Goal: Task Accomplishment & Management: Manage account settings

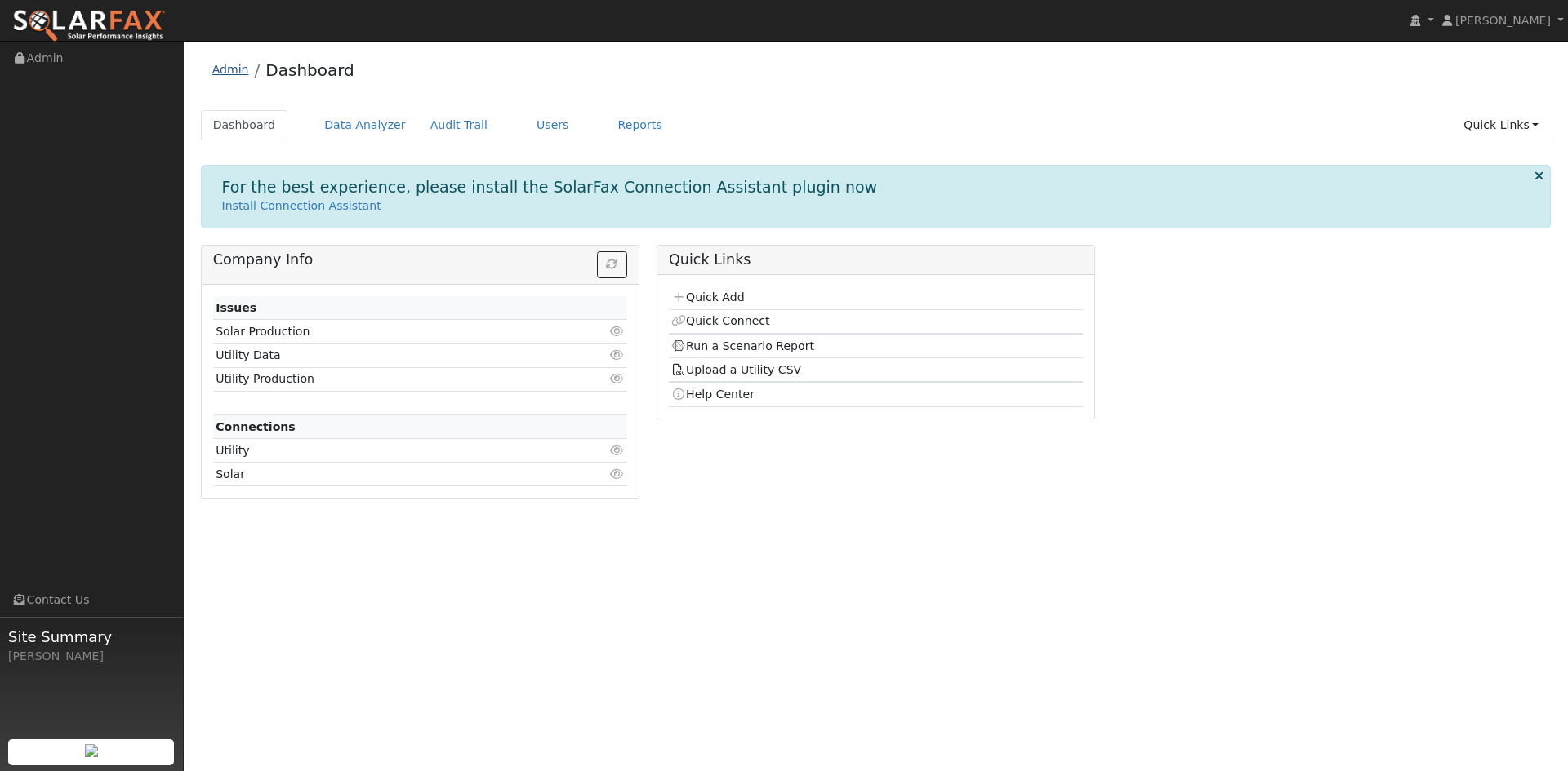
click at [249, 74] on link "Admin" at bounding box center [231, 69] width 36 height 13
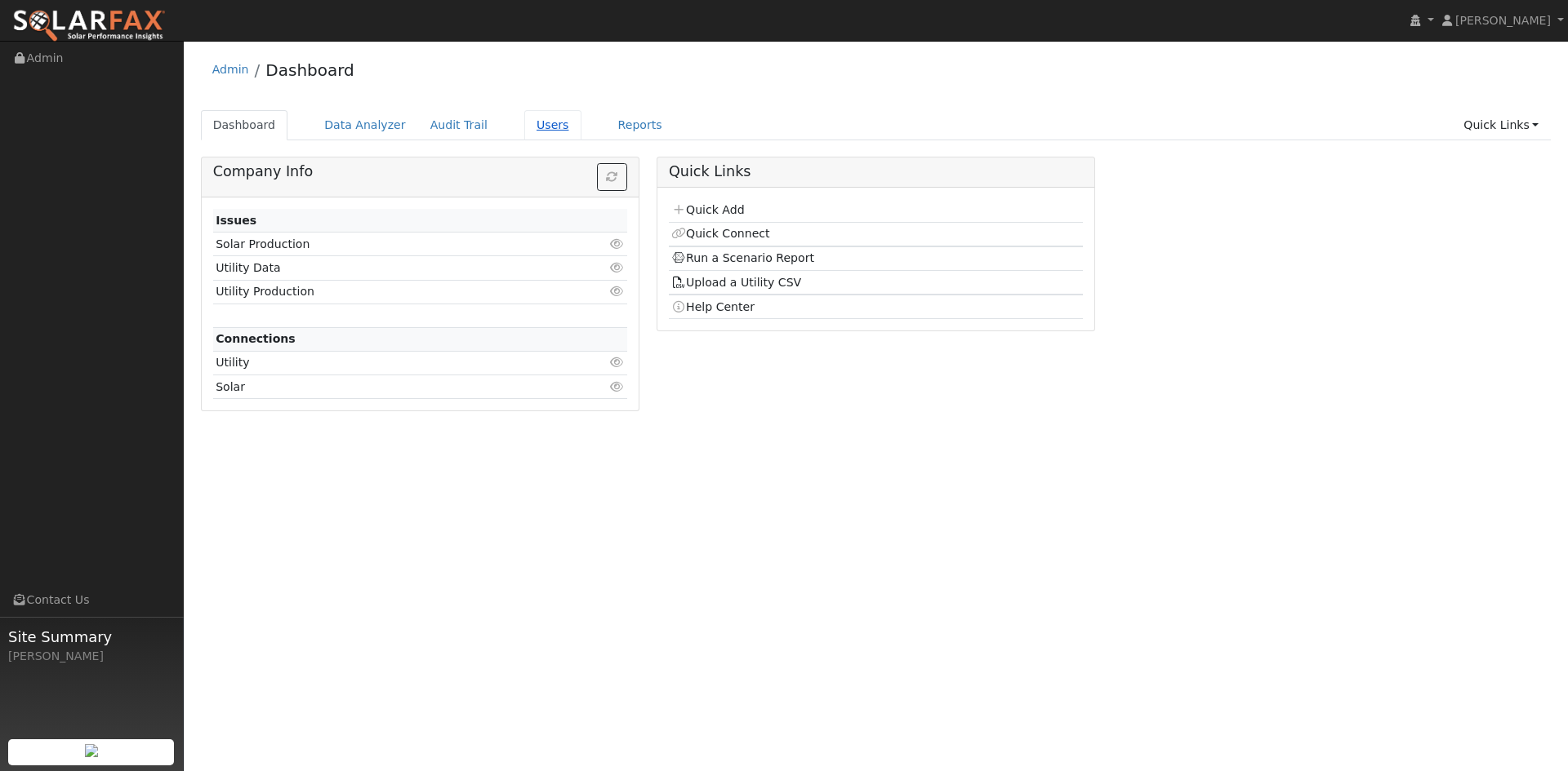
click at [581, 128] on link "Users" at bounding box center [552, 124] width 57 height 30
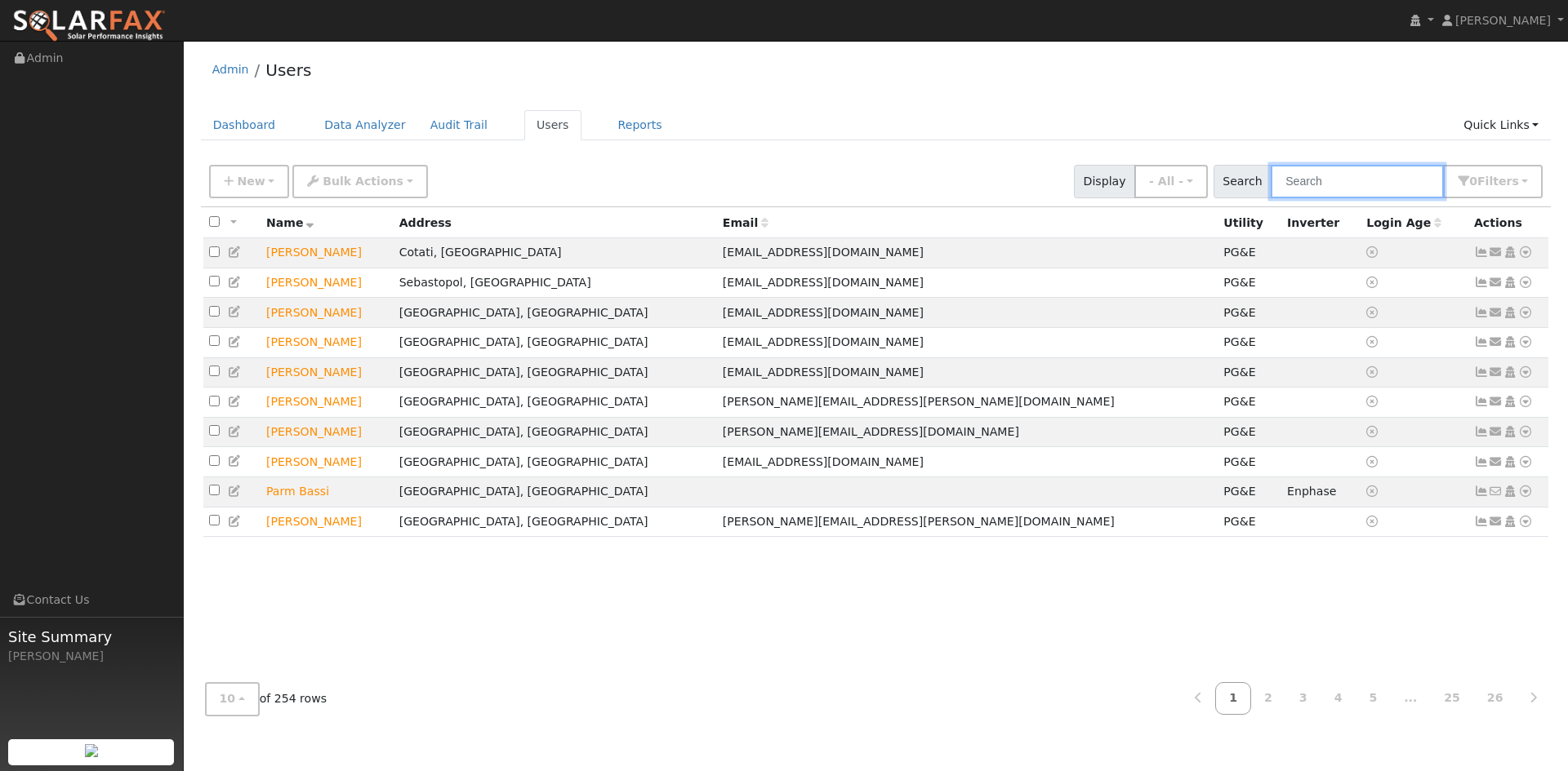
click at [1312, 194] on input "text" at bounding box center [1357, 182] width 174 height 34
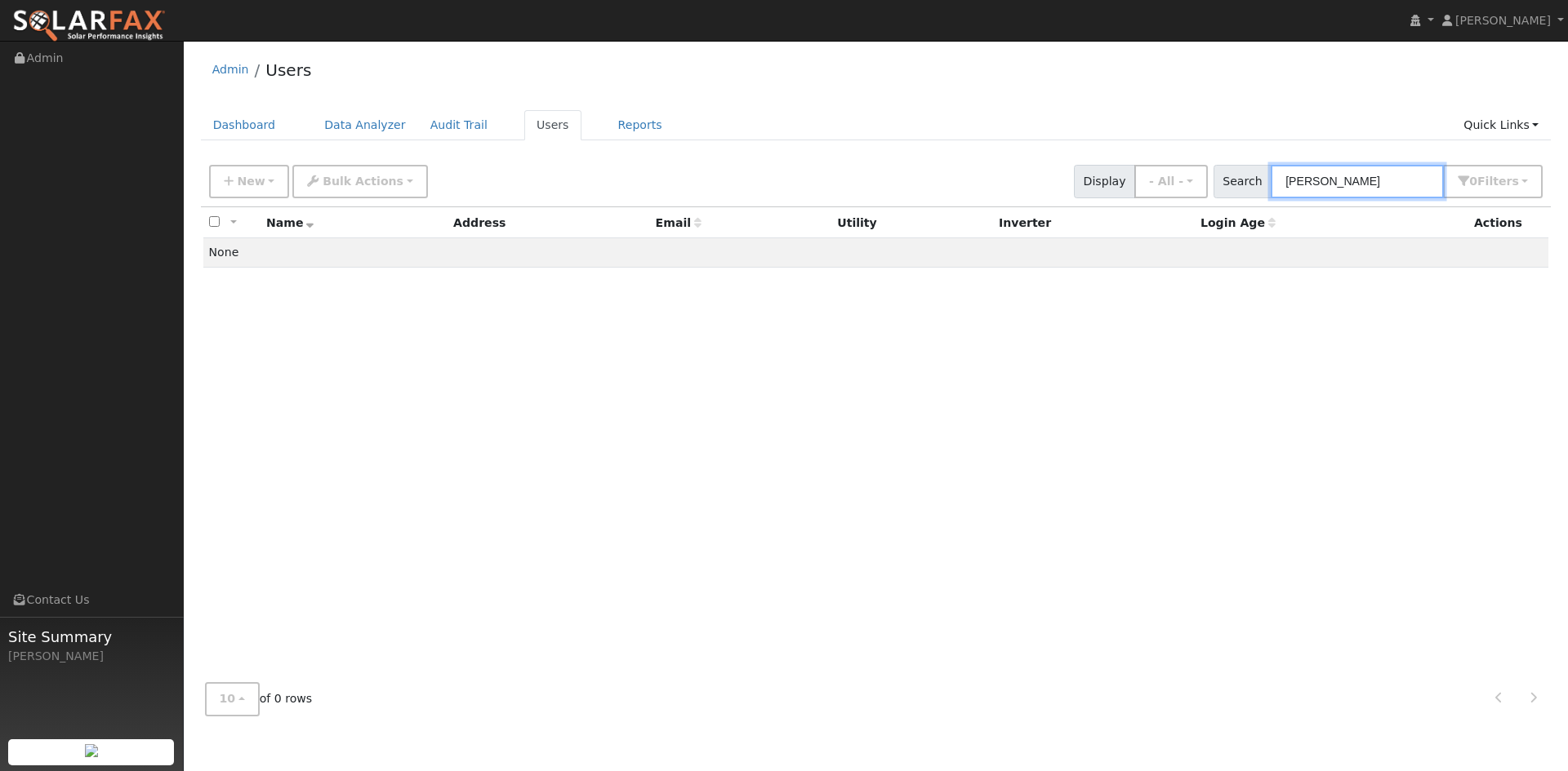
drag, startPoint x: 1324, startPoint y: 198, endPoint x: 1216, endPoint y: 200, distance: 108.0
click at [1216, 198] on div "Search goodwin 0 Filter s My accounts Role Show - All - Show Leads Admin Billin…" at bounding box center [1378, 182] width 330 height 34
type input "goodwin"
click at [273, 189] on button "New" at bounding box center [249, 182] width 81 height 34
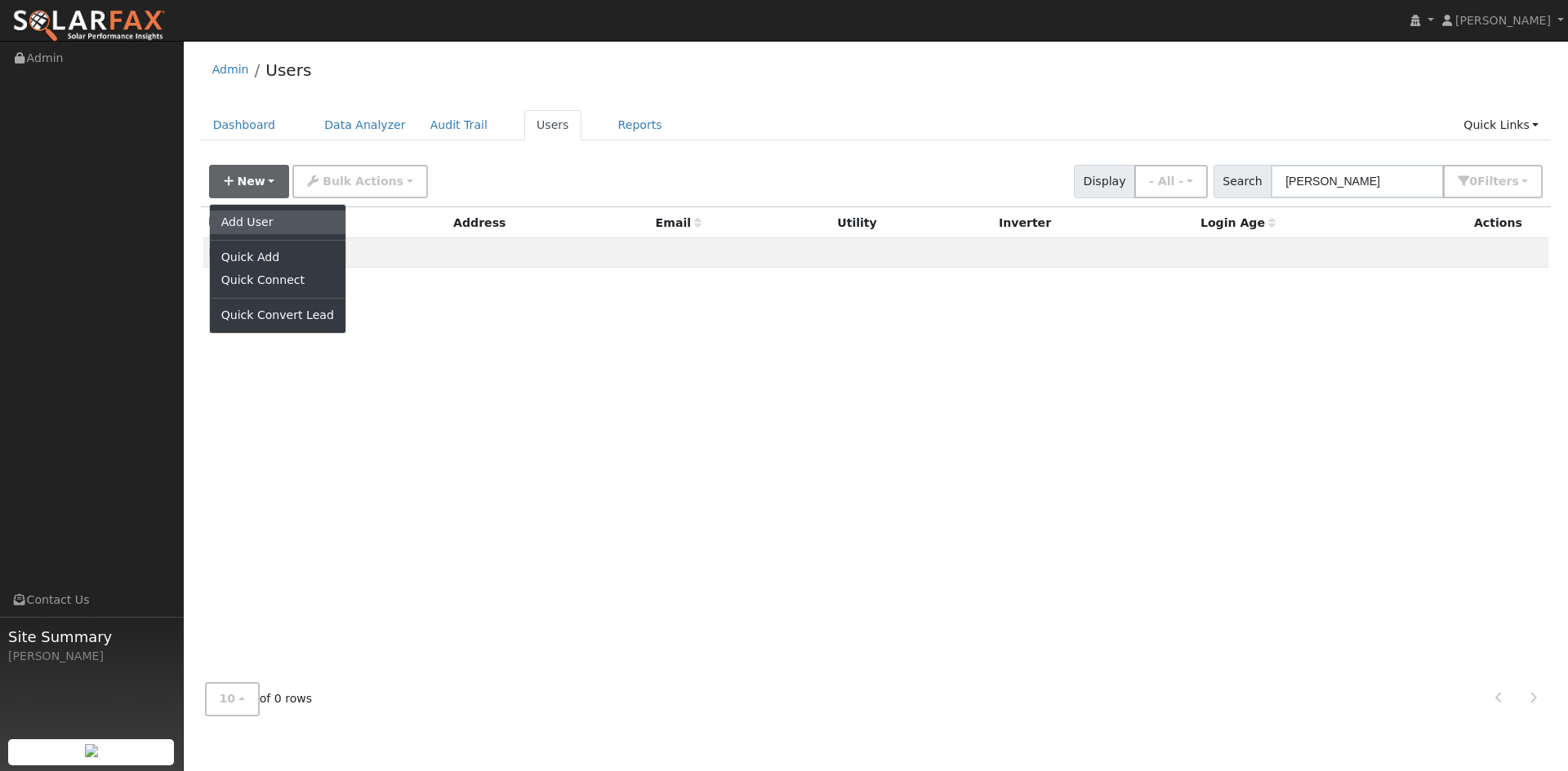
click at [271, 230] on link "Add User" at bounding box center [277, 222] width 135 height 23
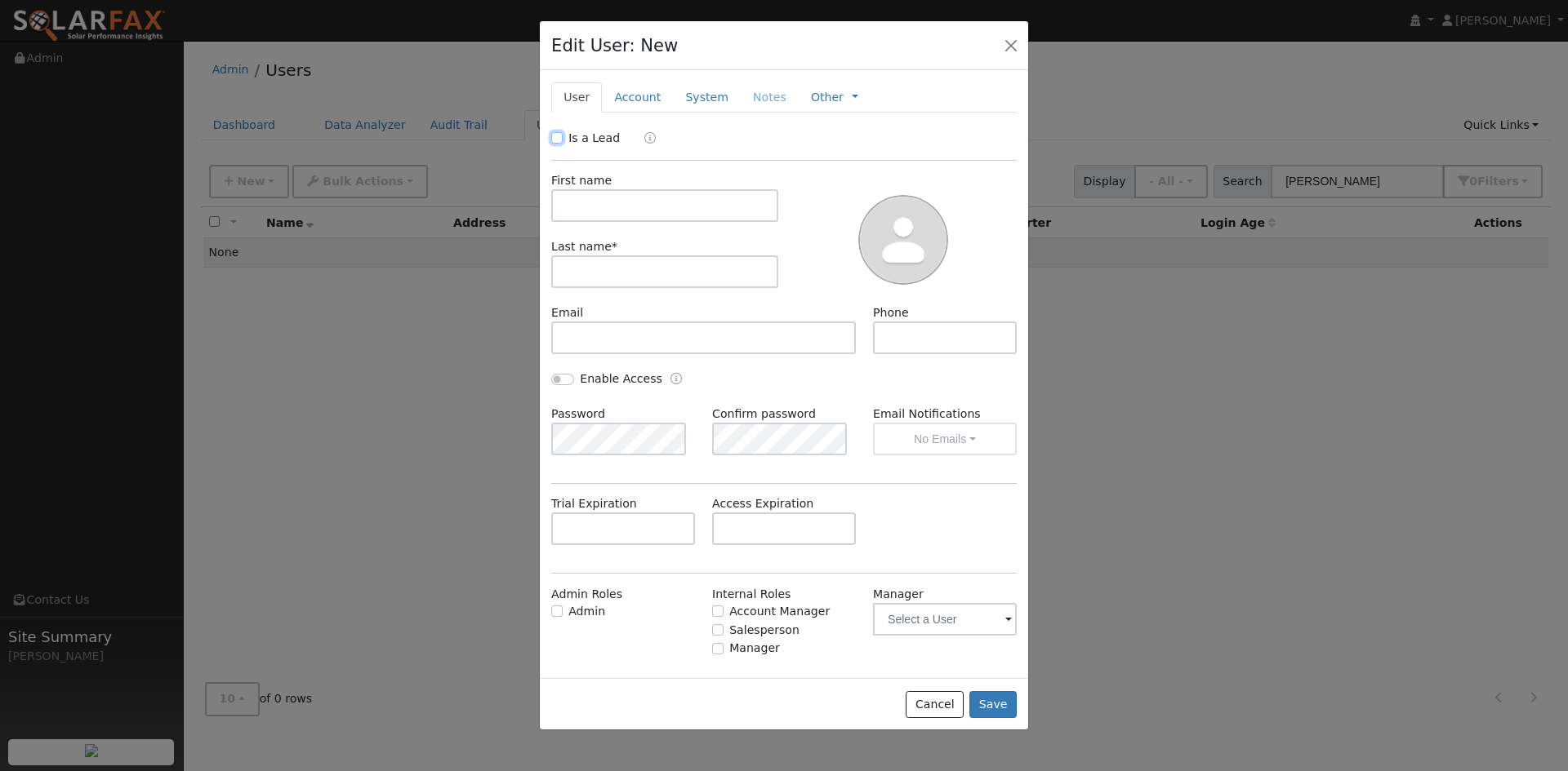
click at [562, 143] on input "Is a Lead" at bounding box center [557, 138] width 12 height 12
checkbox input "true"
click at [640, 222] on input "text" at bounding box center [665, 206] width 227 height 33
type input "Rodney"
type input "Goodwin"
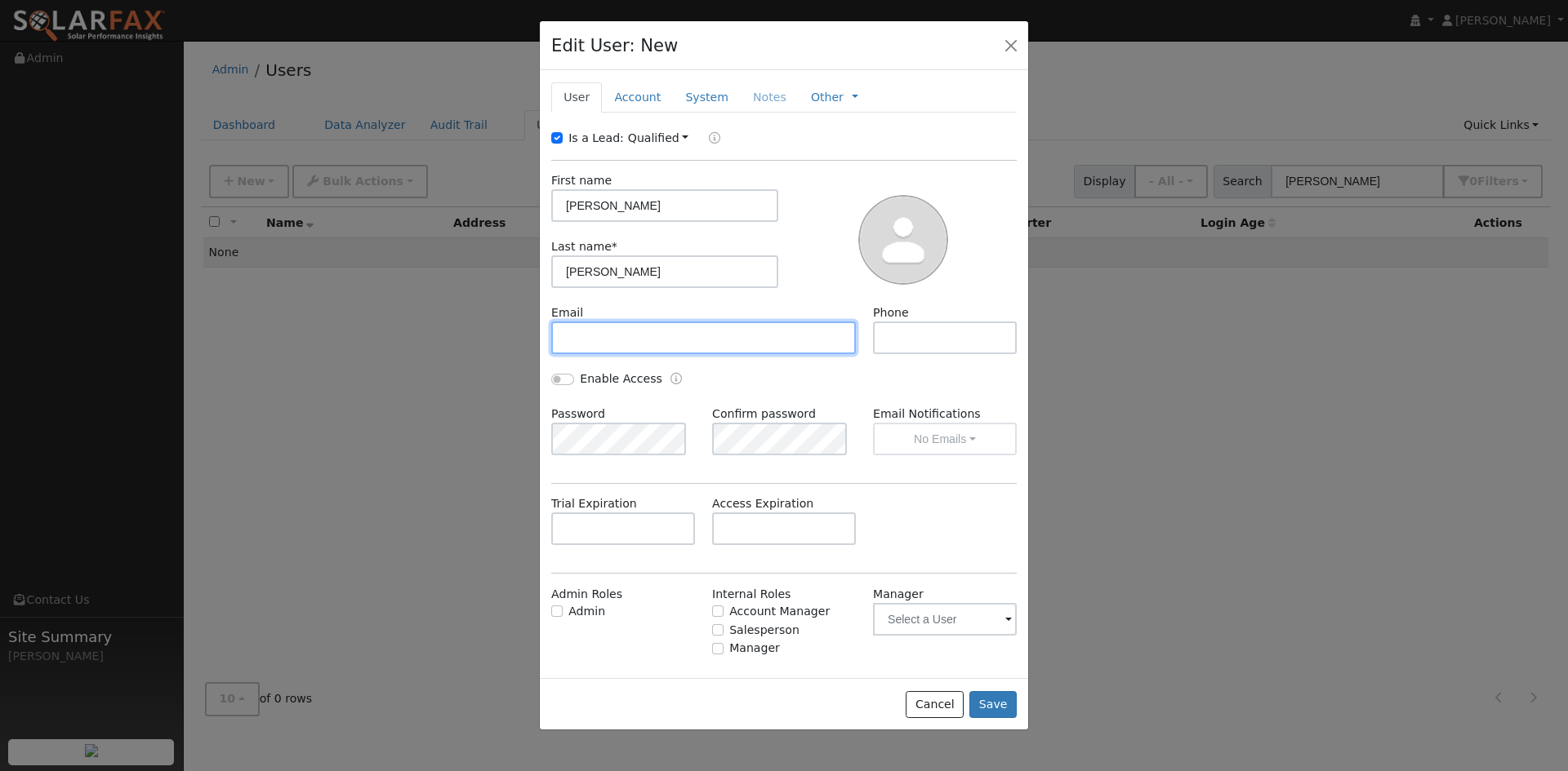
click at [672, 354] on input "text" at bounding box center [703, 338] width 304 height 33
paste input "[EMAIL_ADDRESS][DOMAIN_NAME]"
type input "[EMAIL_ADDRESS][DOMAIN_NAME]"
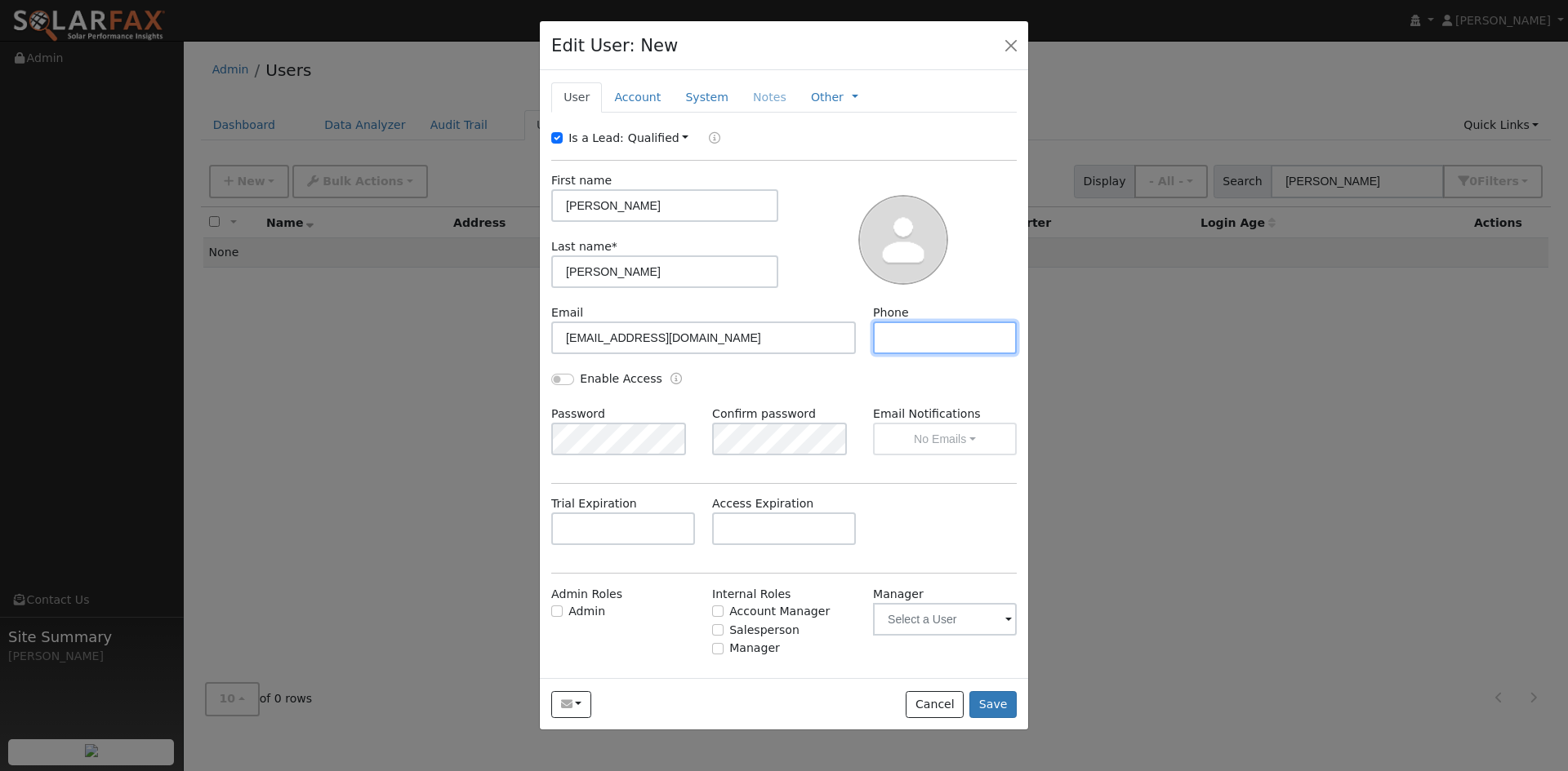
click at [924, 354] on input "text" at bounding box center [945, 338] width 144 height 33
paste input "707-815-4470"
type input "707-815-4470"
click at [636, 113] on link "Account" at bounding box center [637, 97] width 71 height 30
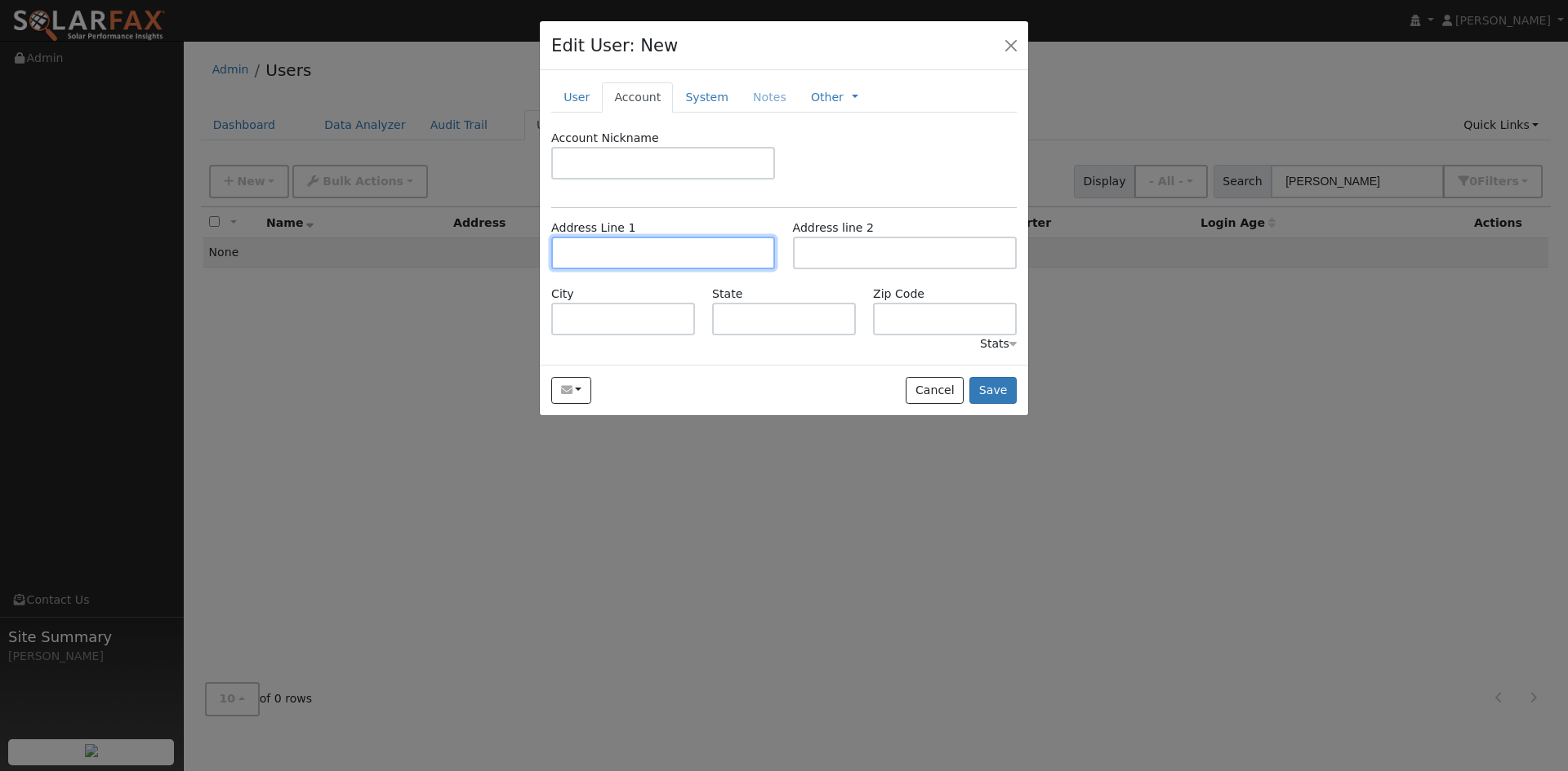
click at [671, 270] on input "text" at bounding box center [663, 253] width 223 height 33
paste input "1176 Mount George Avenue"
type input "1176 Mount George Avenue"
type input "Napa"
type input "CA"
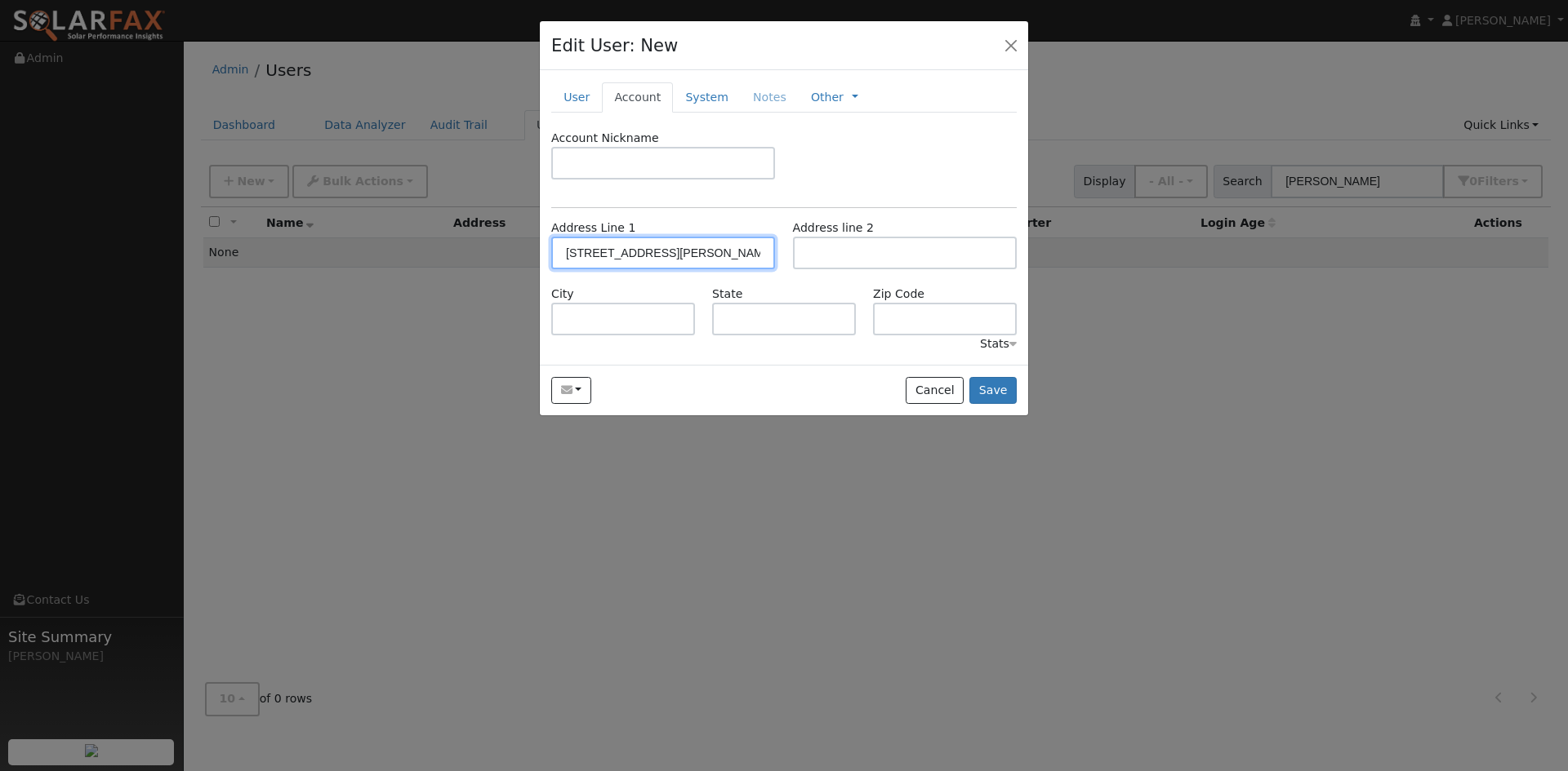
type input "94558"
click at [739, 113] on link "System" at bounding box center [707, 97] width 68 height 30
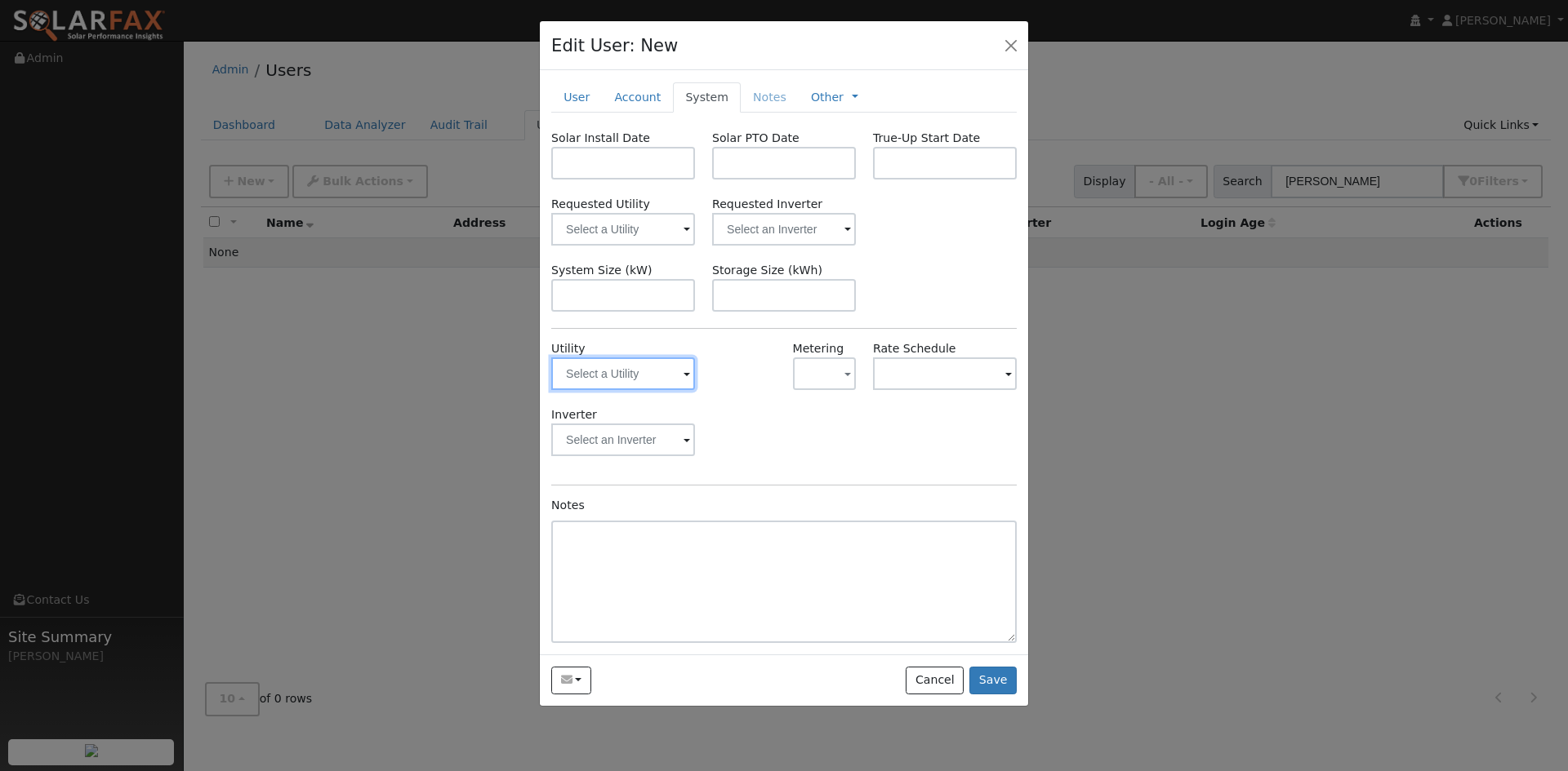
click at [646, 390] on input "text" at bounding box center [623, 374] width 144 height 33
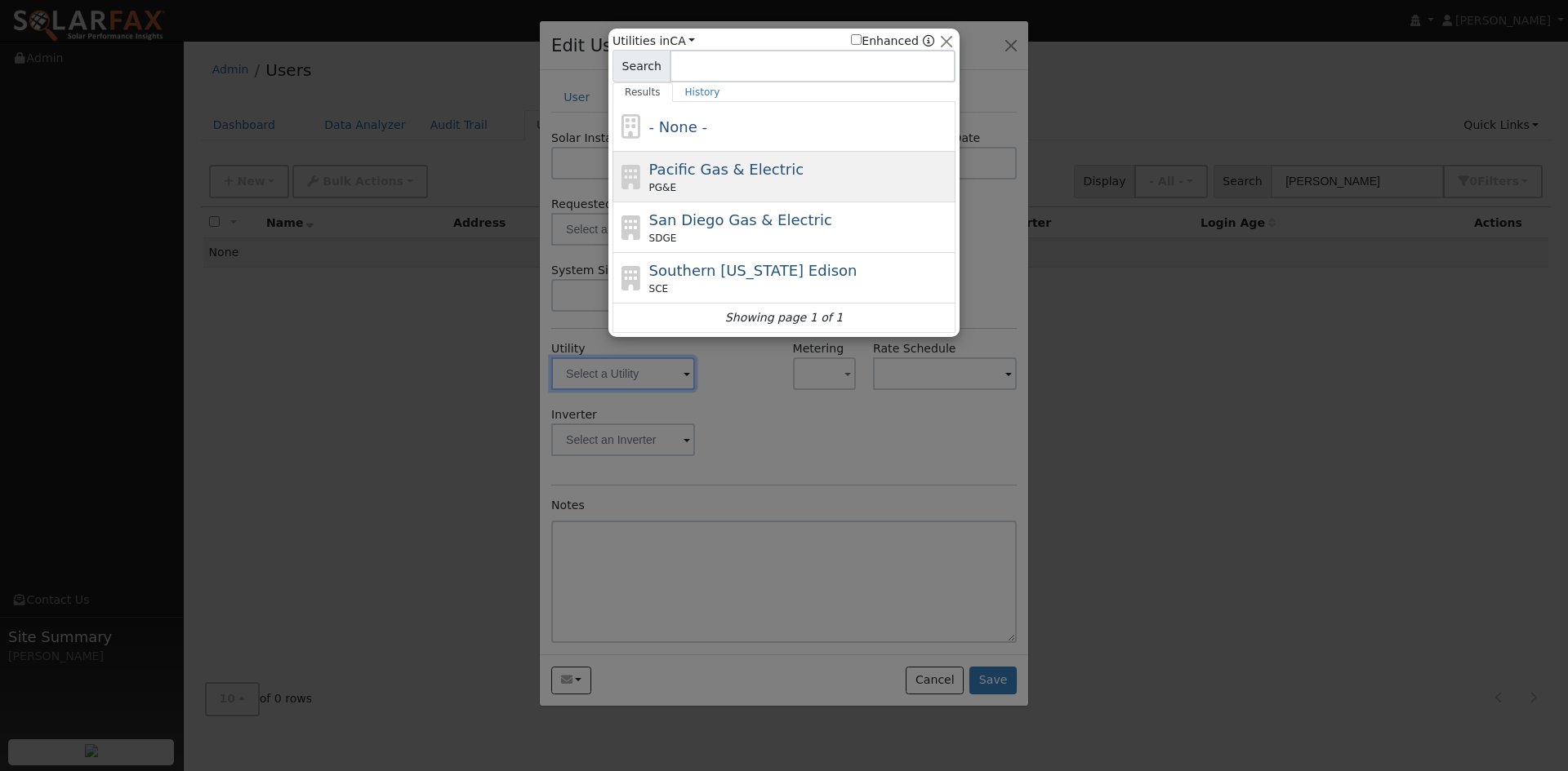
click at [695, 178] on span "Pacific Gas & Electric" at bounding box center [727, 169] width 154 height 17
type input "PG&E"
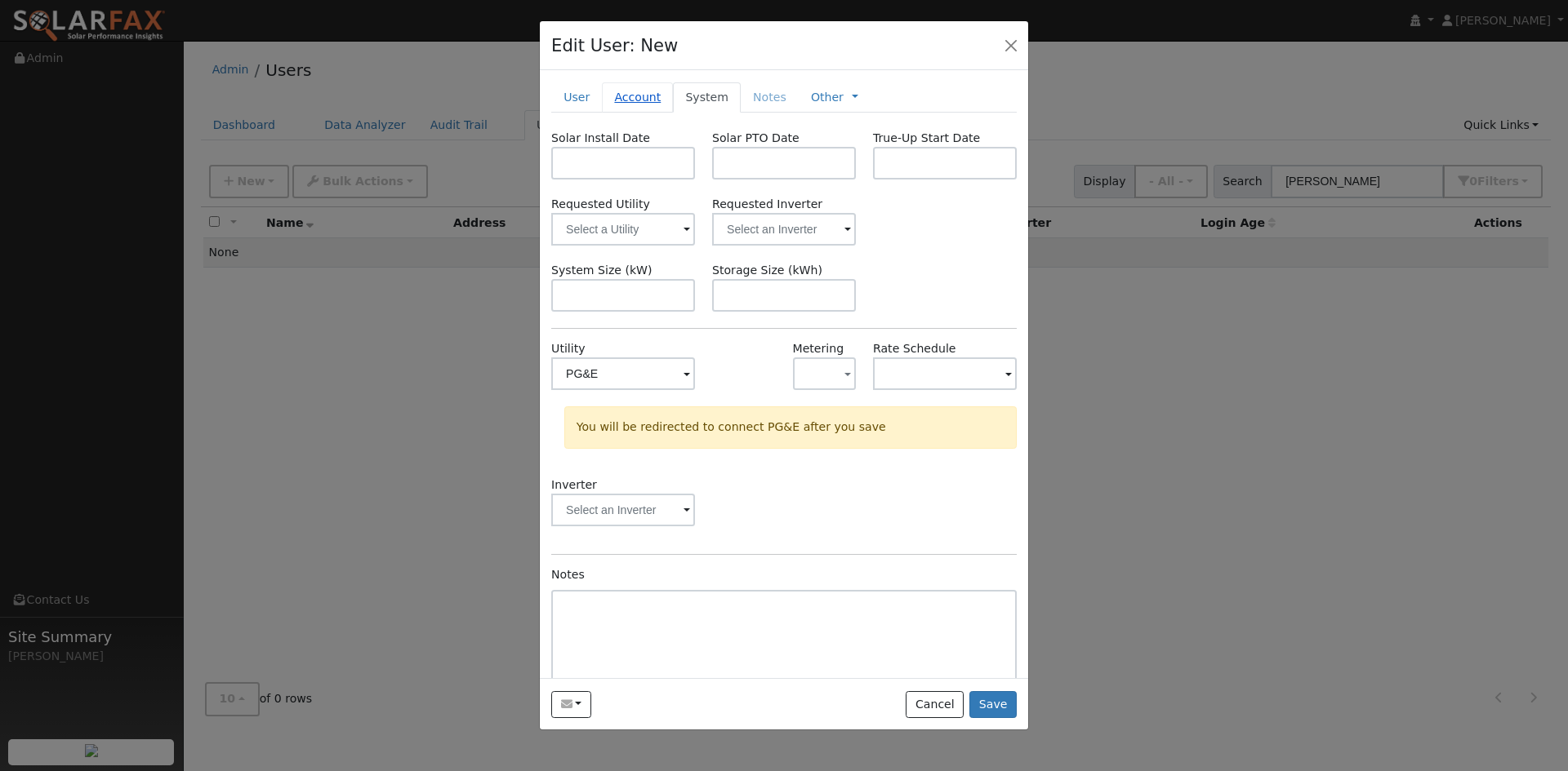
click at [642, 113] on link "Account" at bounding box center [637, 97] width 71 height 30
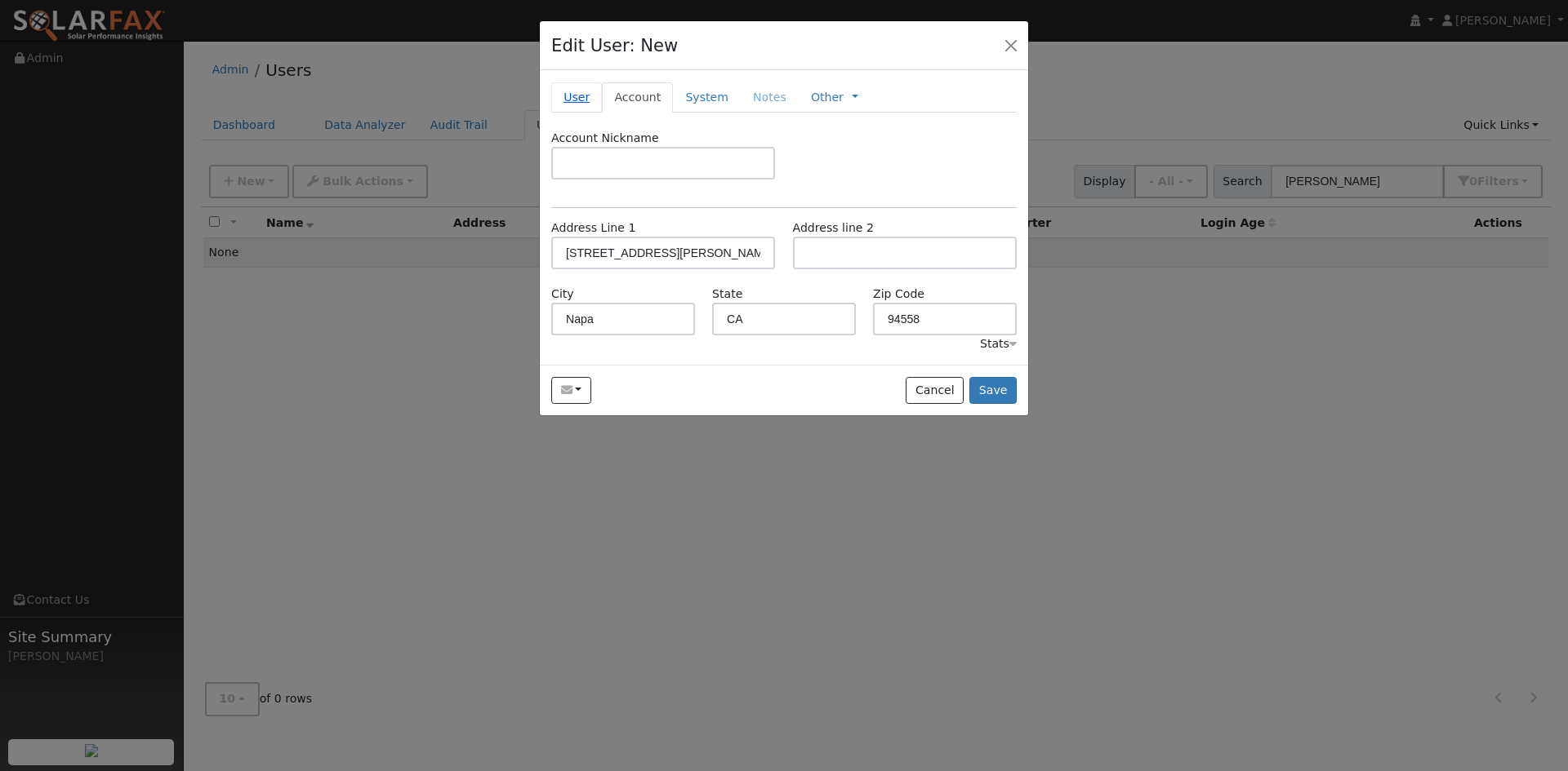
click at [583, 113] on link "User" at bounding box center [577, 97] width 51 height 30
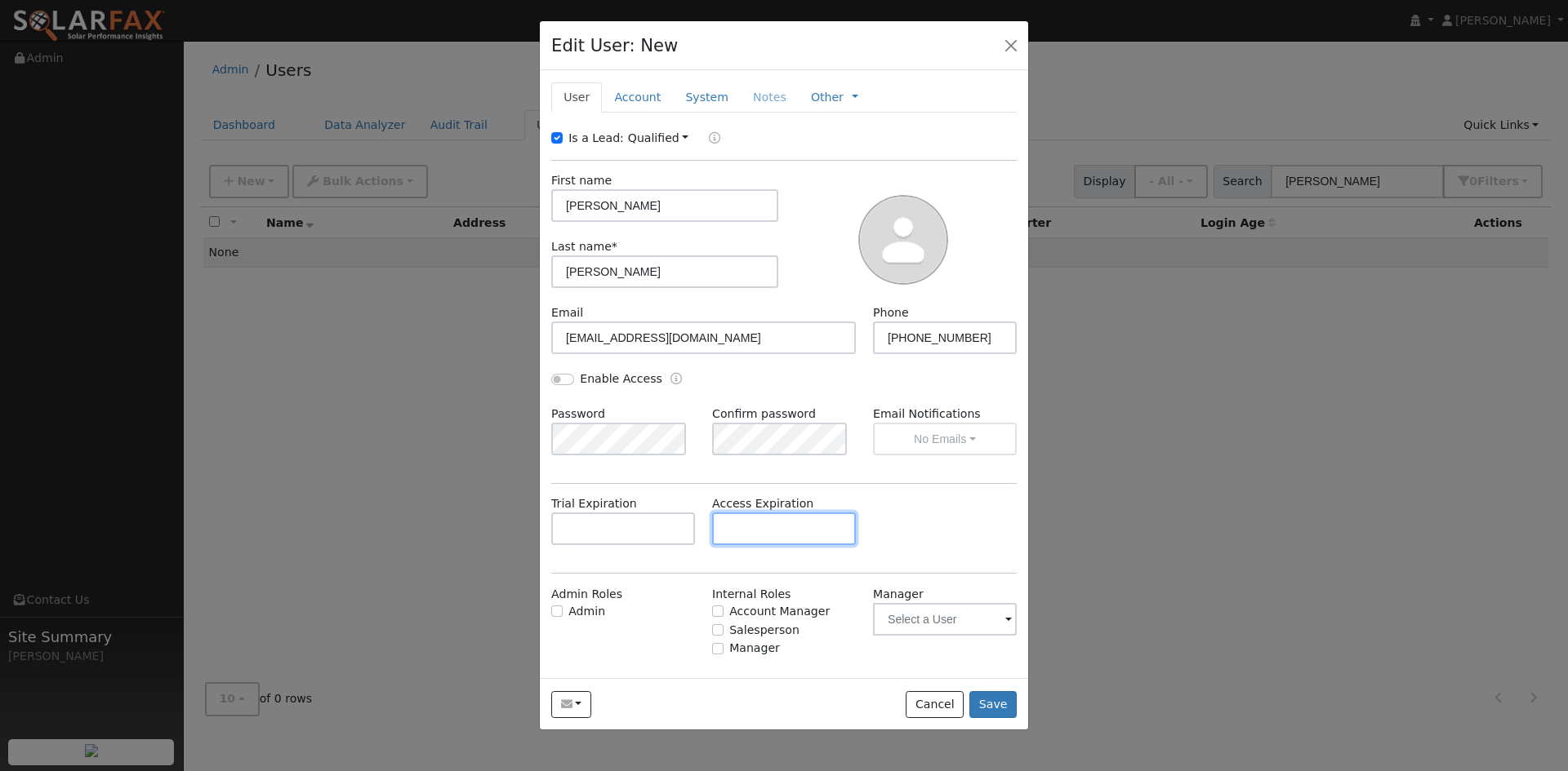
click at [760, 545] on input "text" at bounding box center [784, 529] width 144 height 33
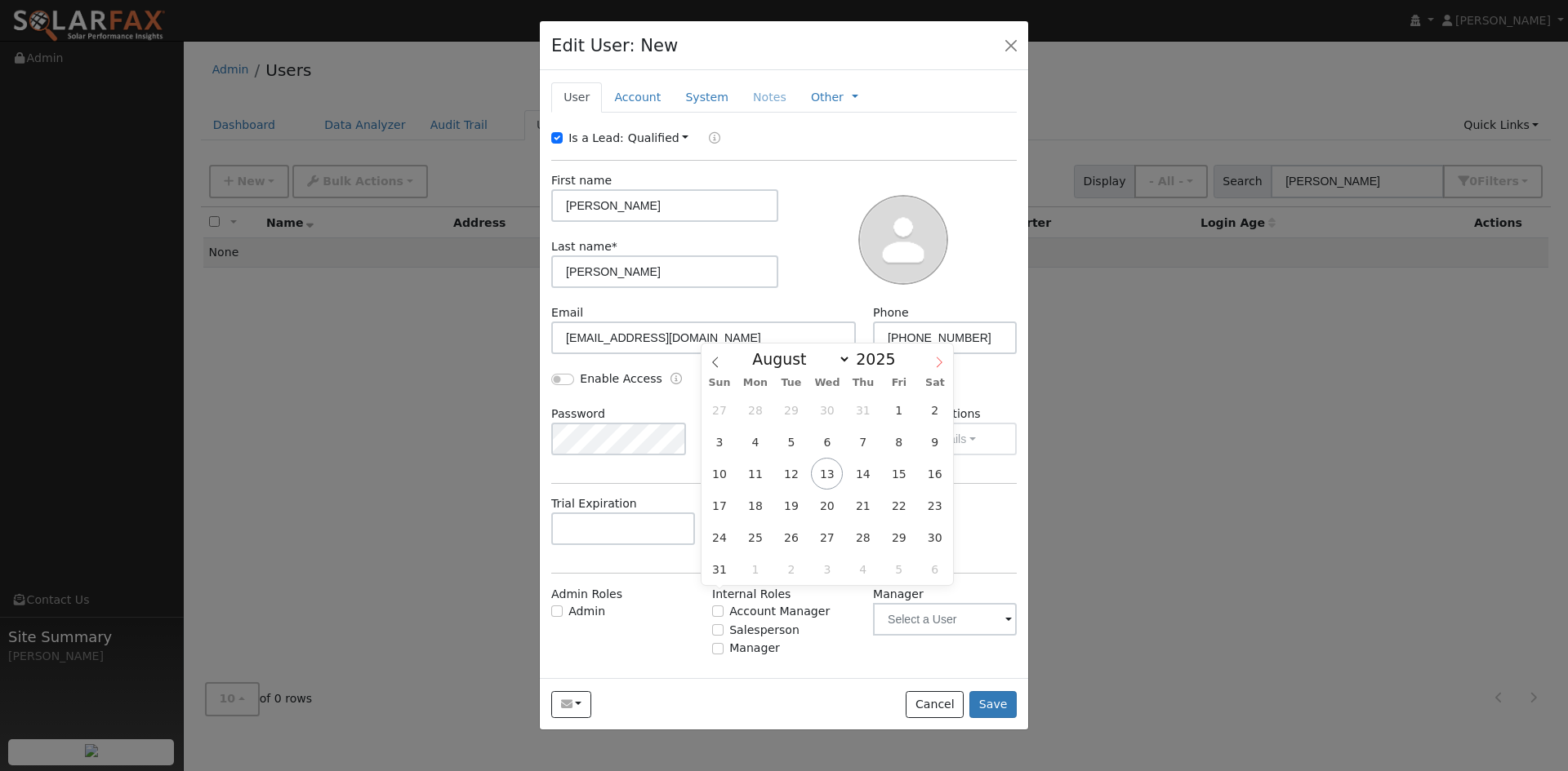
click at [935, 360] on icon at bounding box center [938, 362] width 12 height 12
select select "9"
click at [885, 474] on span "17" at bounding box center [898, 473] width 32 height 32
type input "10/17/2025"
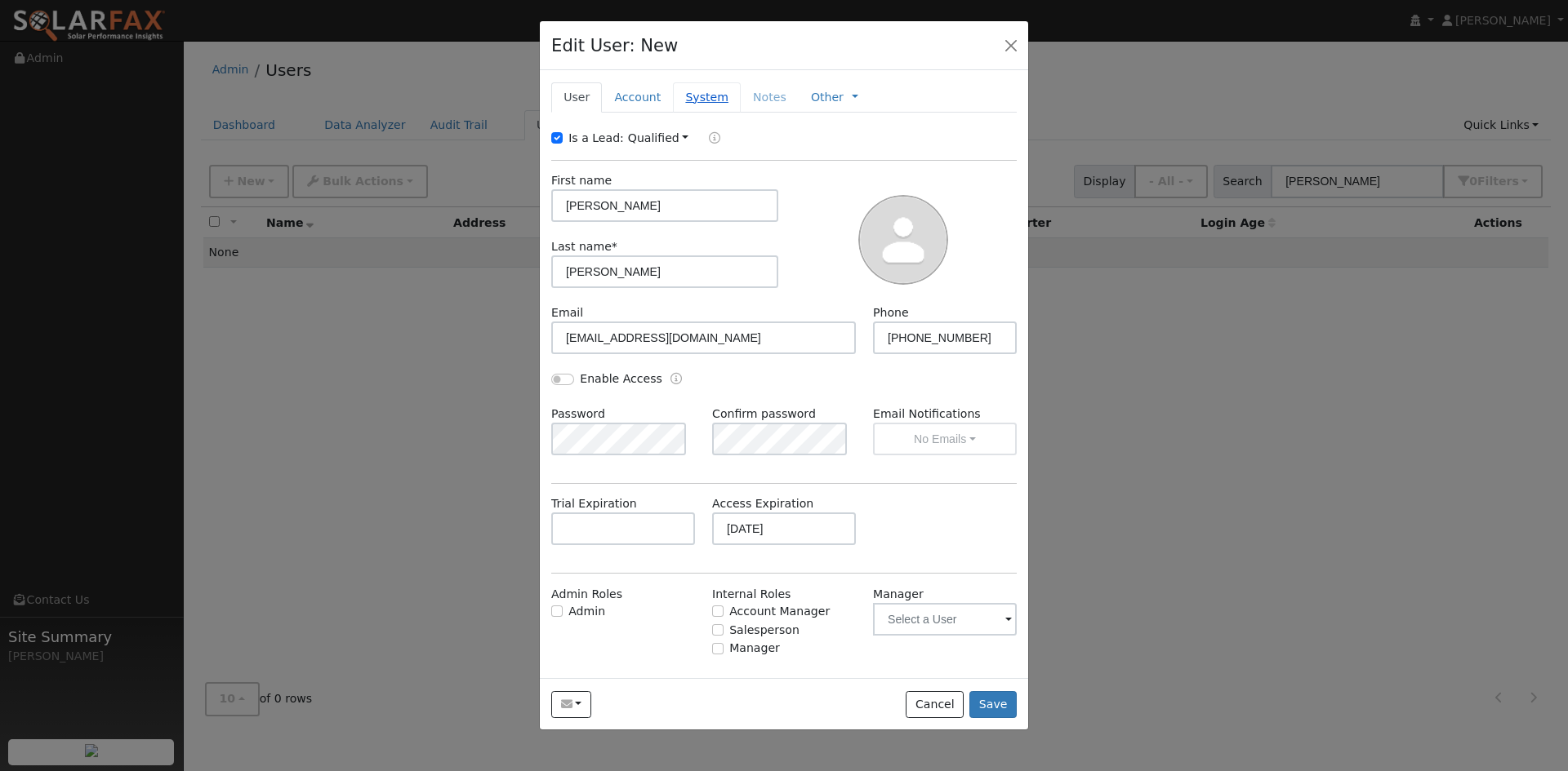
click at [713, 113] on link "System" at bounding box center [707, 97] width 68 height 30
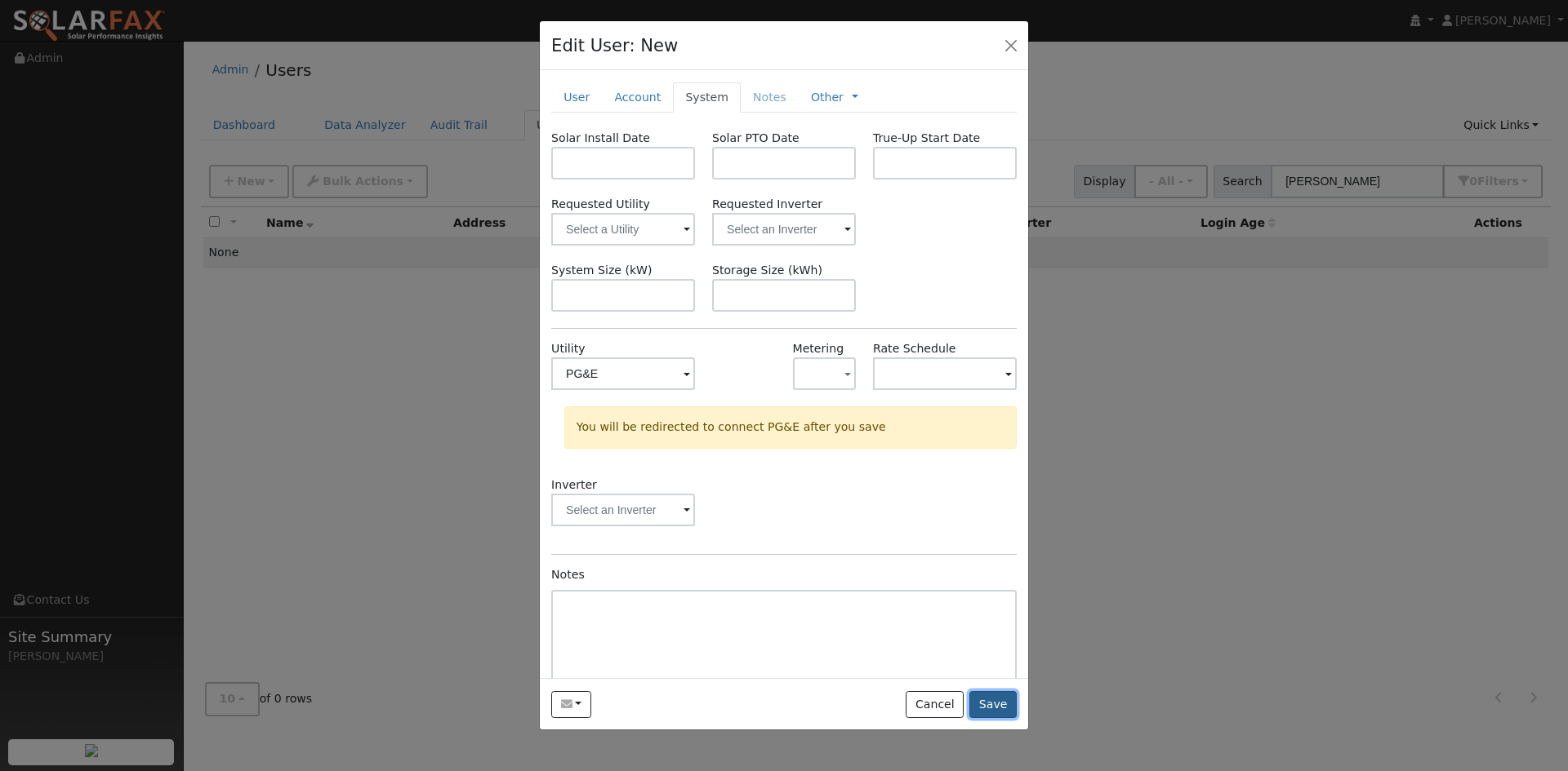
click at [992, 719] on button "Save" at bounding box center [993, 705] width 47 height 28
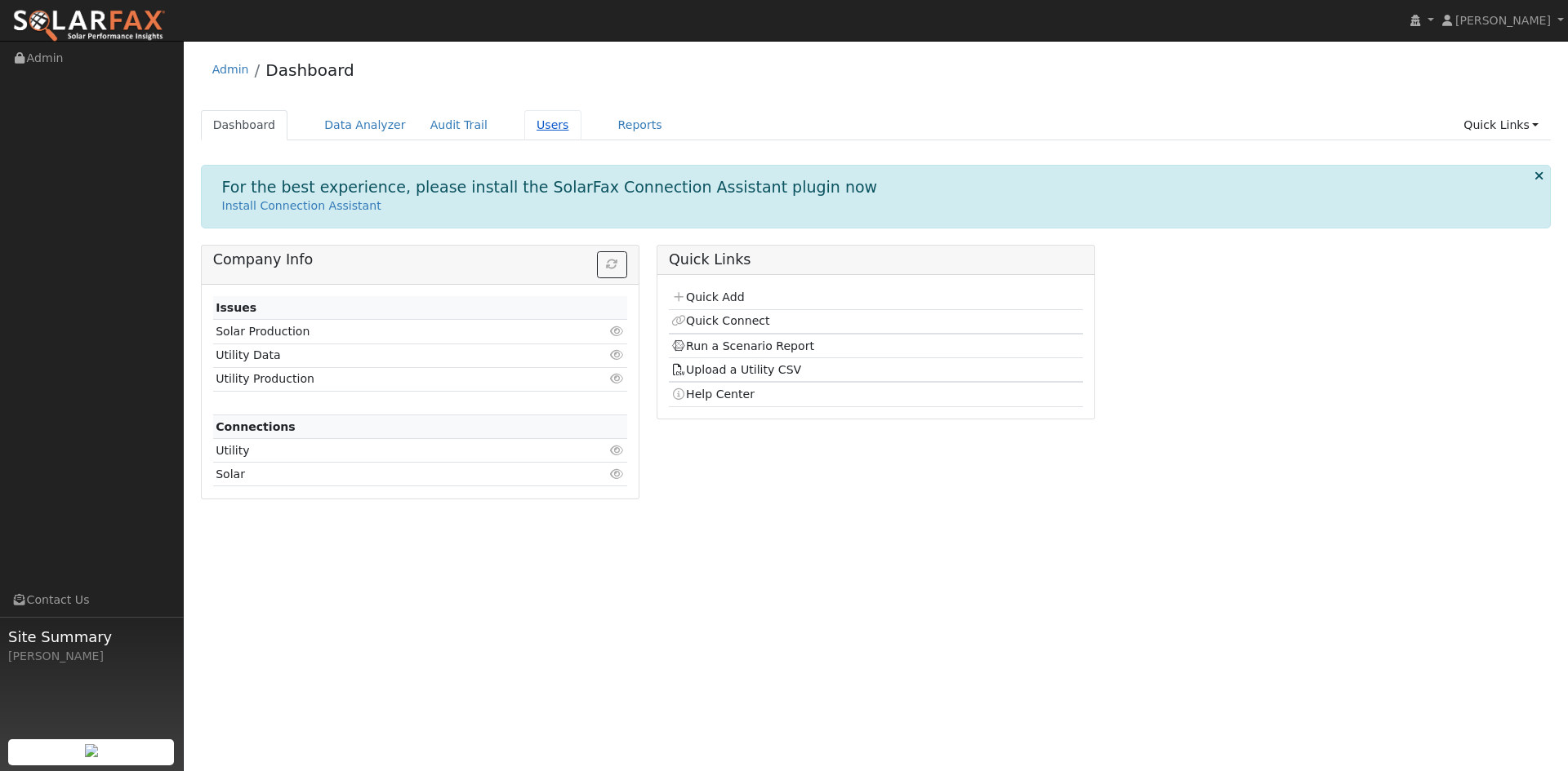
click at [581, 127] on link "Users" at bounding box center [552, 124] width 57 height 30
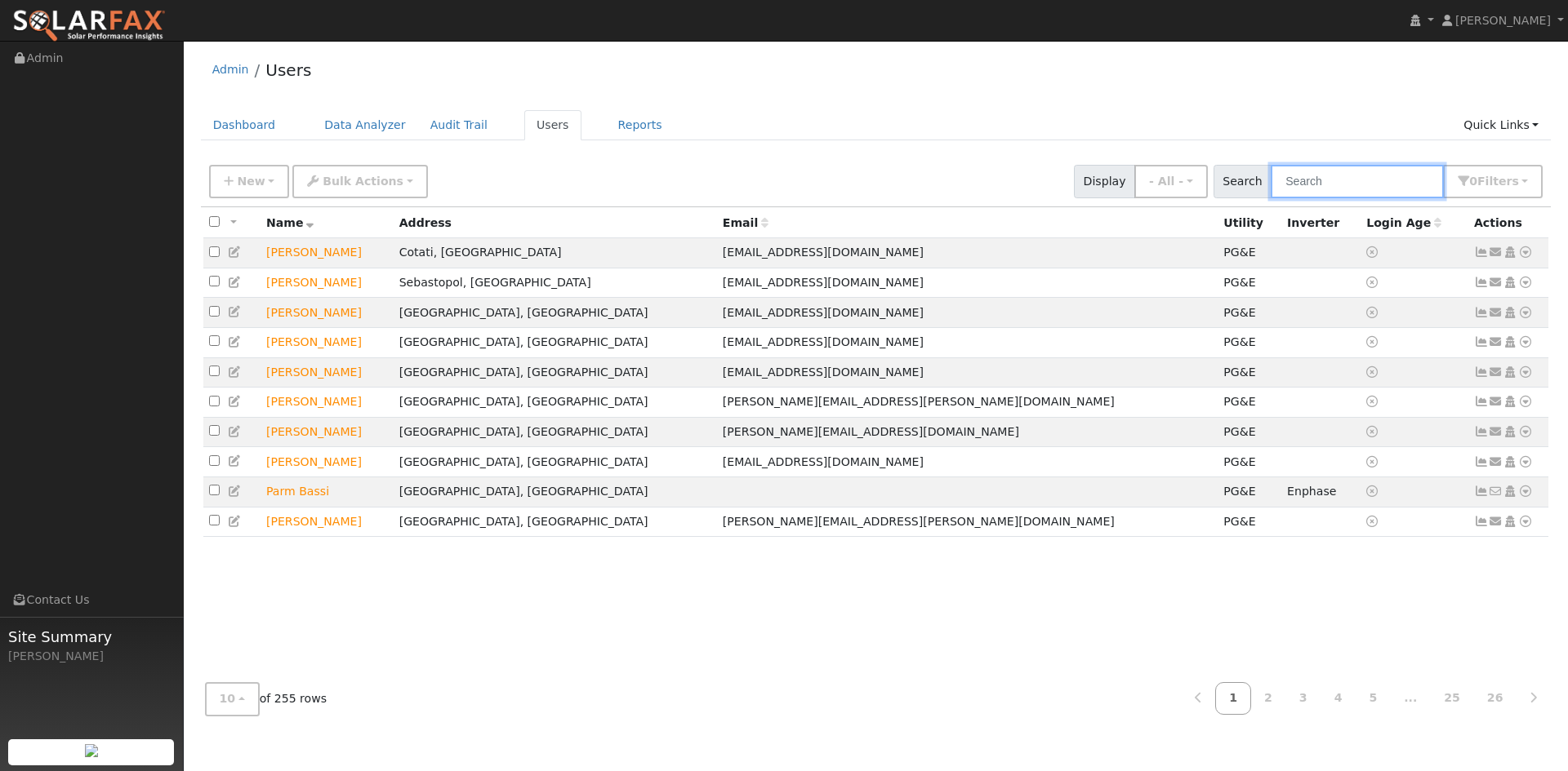
click at [1295, 196] on input "text" at bounding box center [1357, 182] width 174 height 34
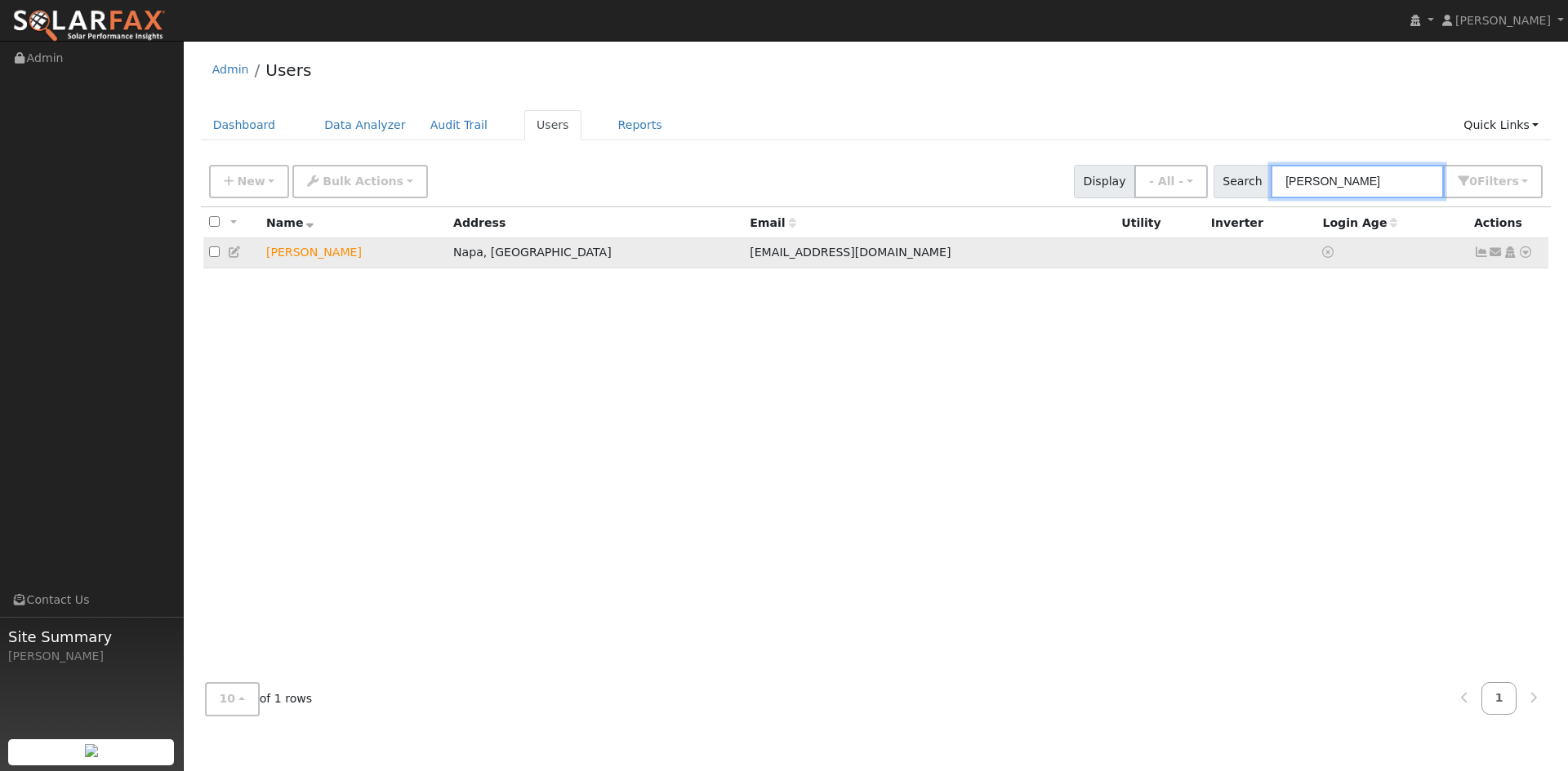
type input "[PERSON_NAME]"
click at [241, 258] on icon at bounding box center [235, 252] width 15 height 12
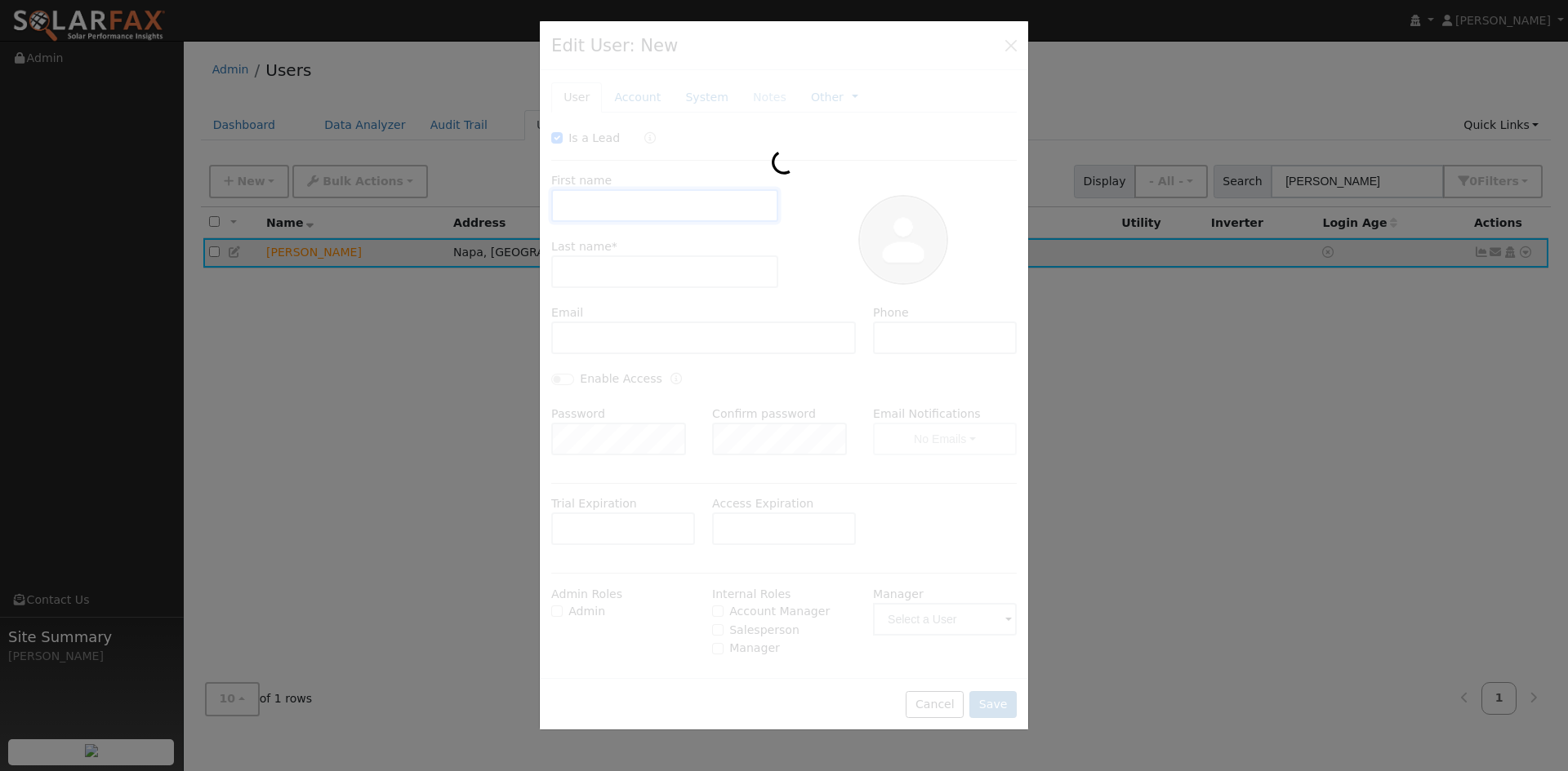
type input "10/17/2025"
checkbox input "true"
type input "Rodney"
type input "Goodwin"
type input "[EMAIL_ADDRESS][DOMAIN_NAME]"
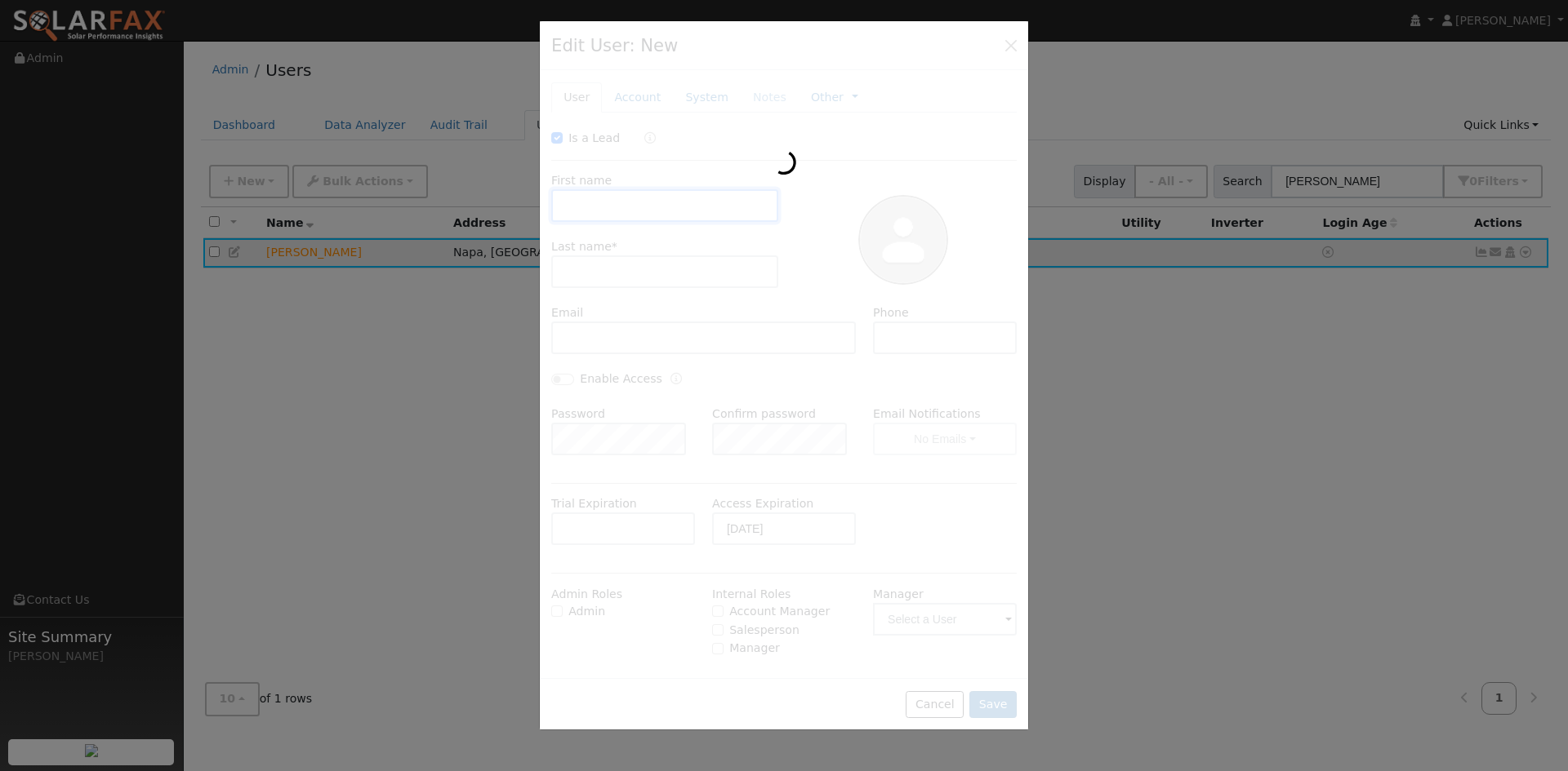
type input "707-815-4470"
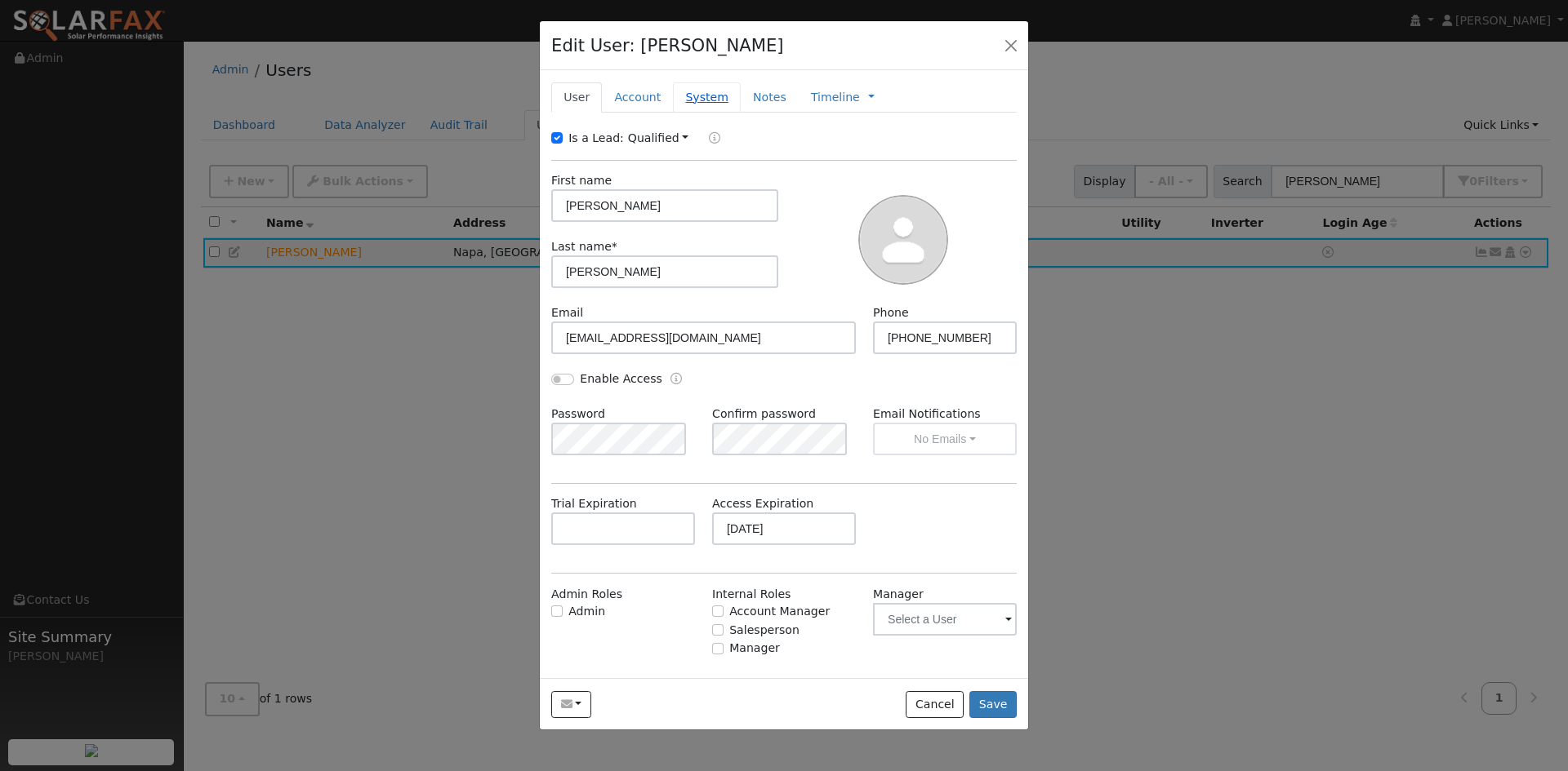
click at [722, 113] on link "System" at bounding box center [707, 97] width 68 height 30
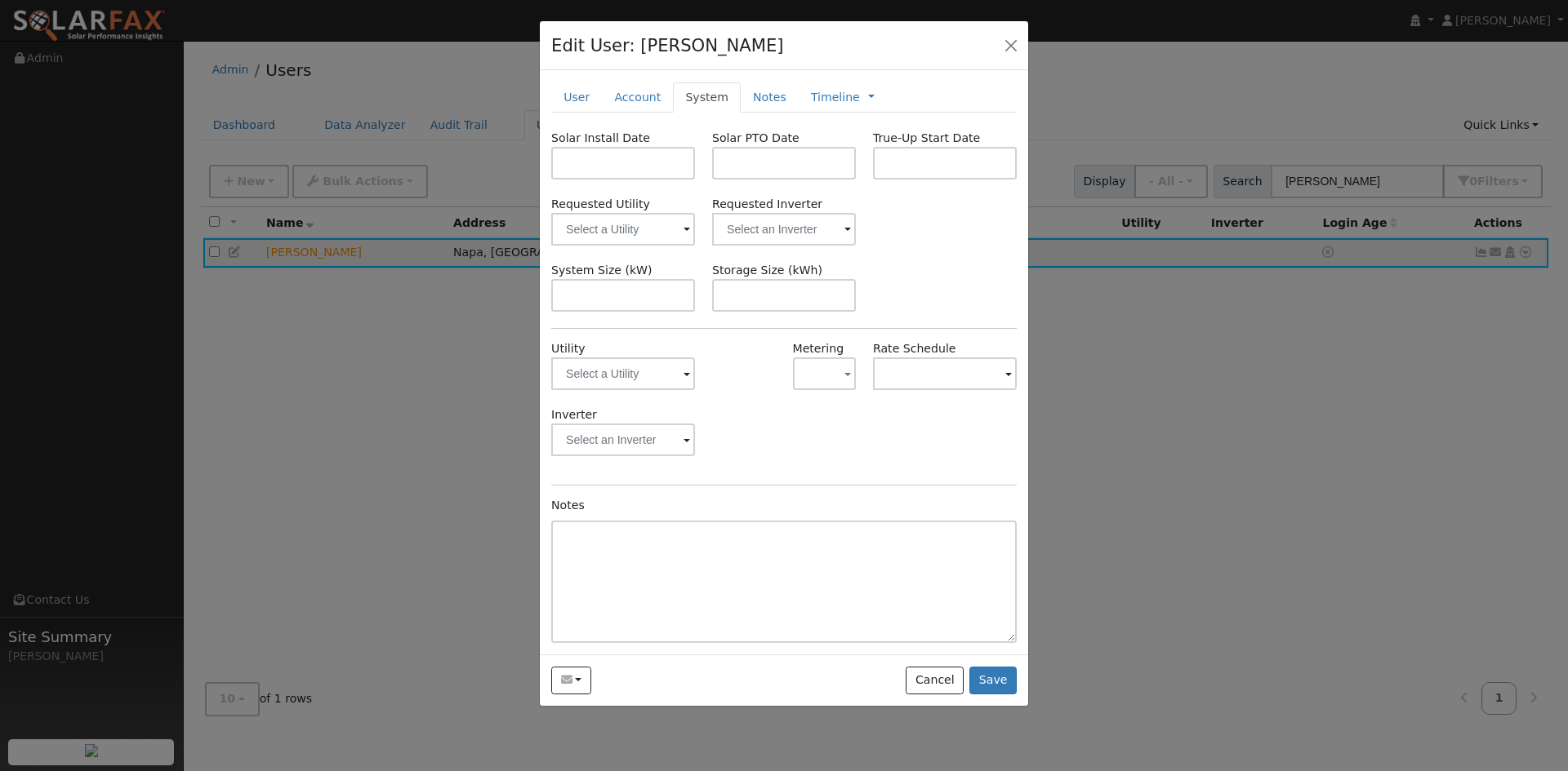
click at [683, 384] on span at bounding box center [686, 375] width 6 height 19
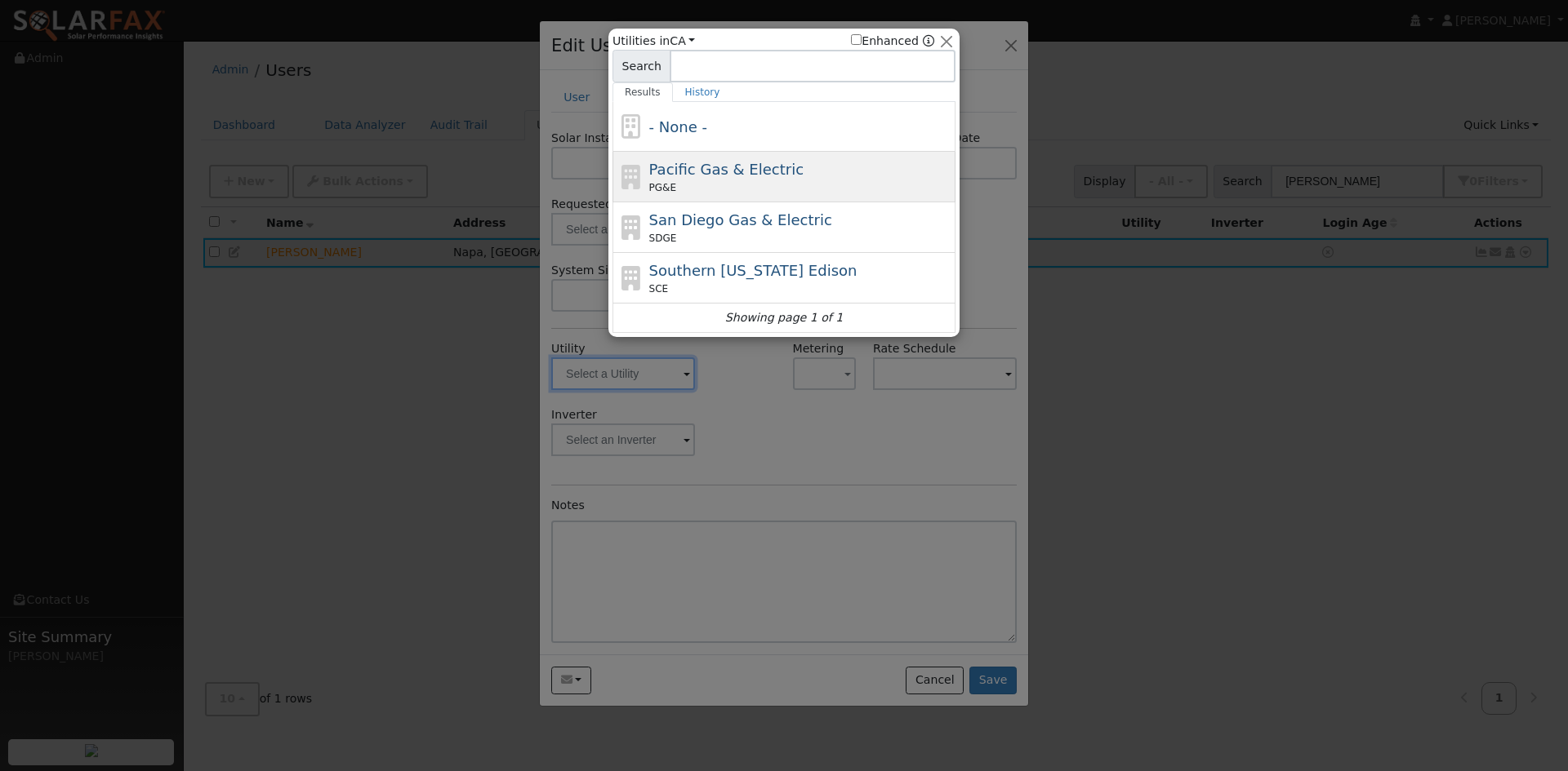
click at [719, 178] on span "Pacific Gas & Electric" at bounding box center [727, 169] width 154 height 17
type input "PG&E"
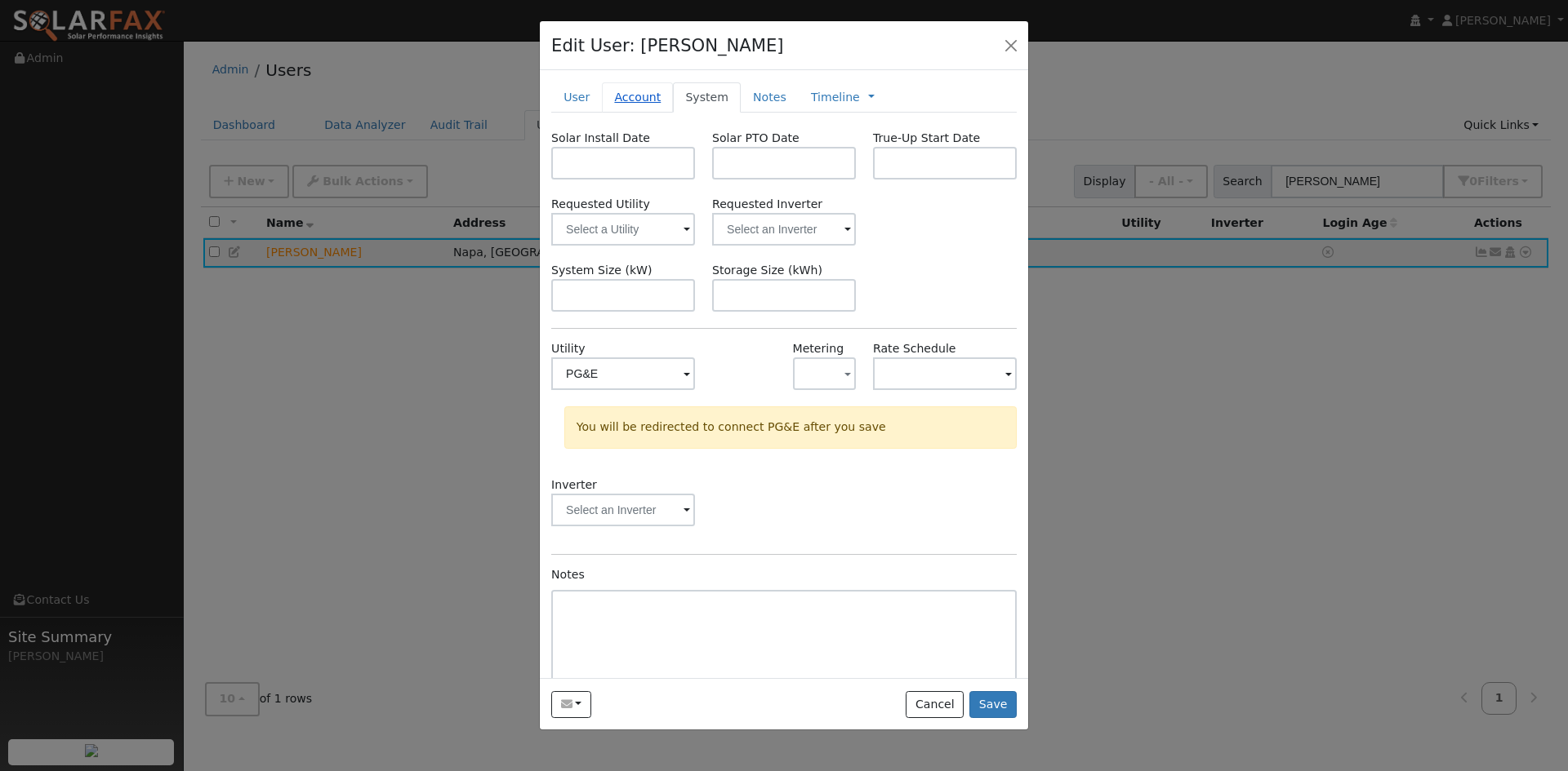
click at [656, 113] on link "Account" at bounding box center [637, 97] width 71 height 30
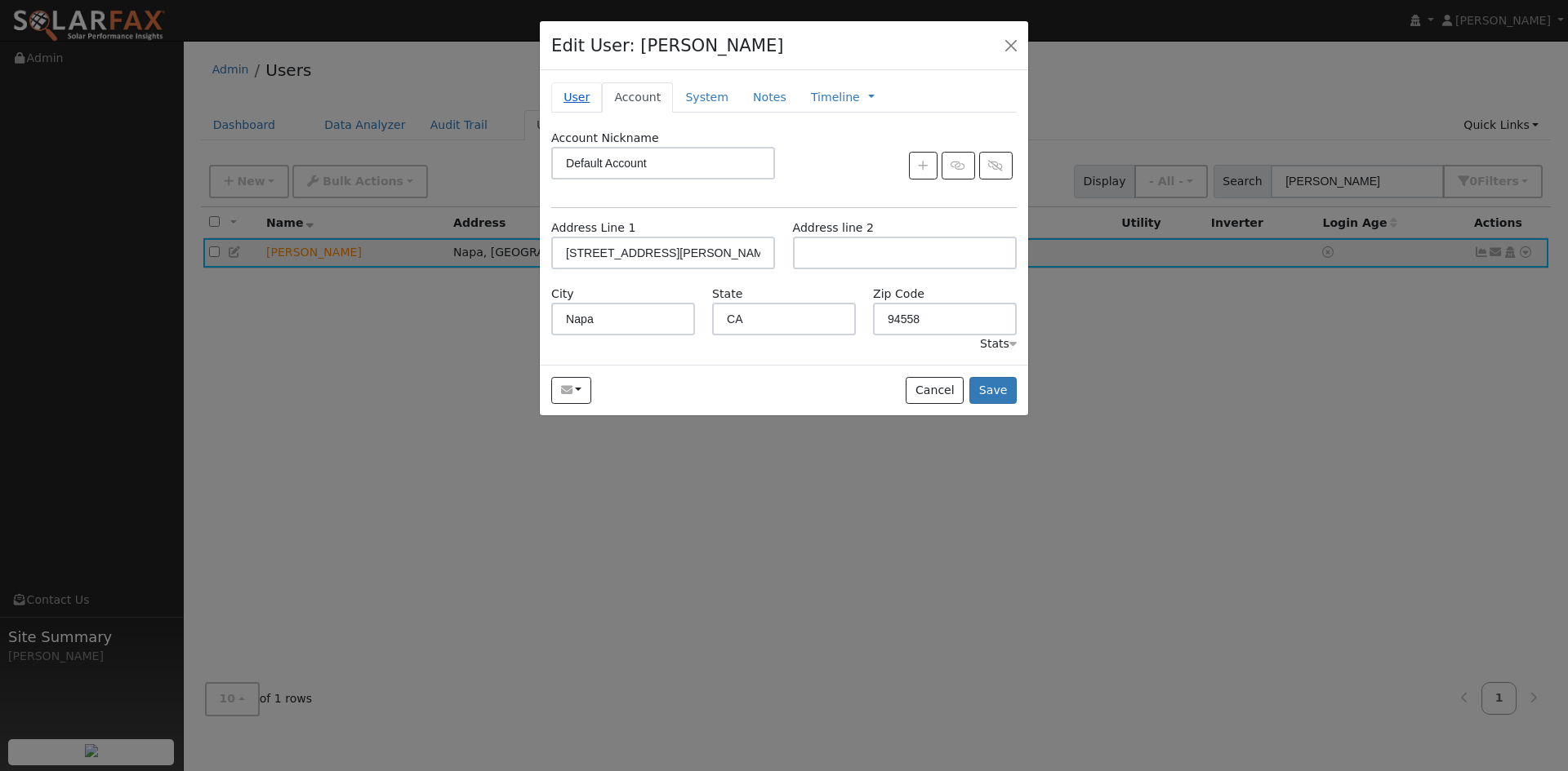
click at [570, 113] on link "User" at bounding box center [577, 97] width 51 height 30
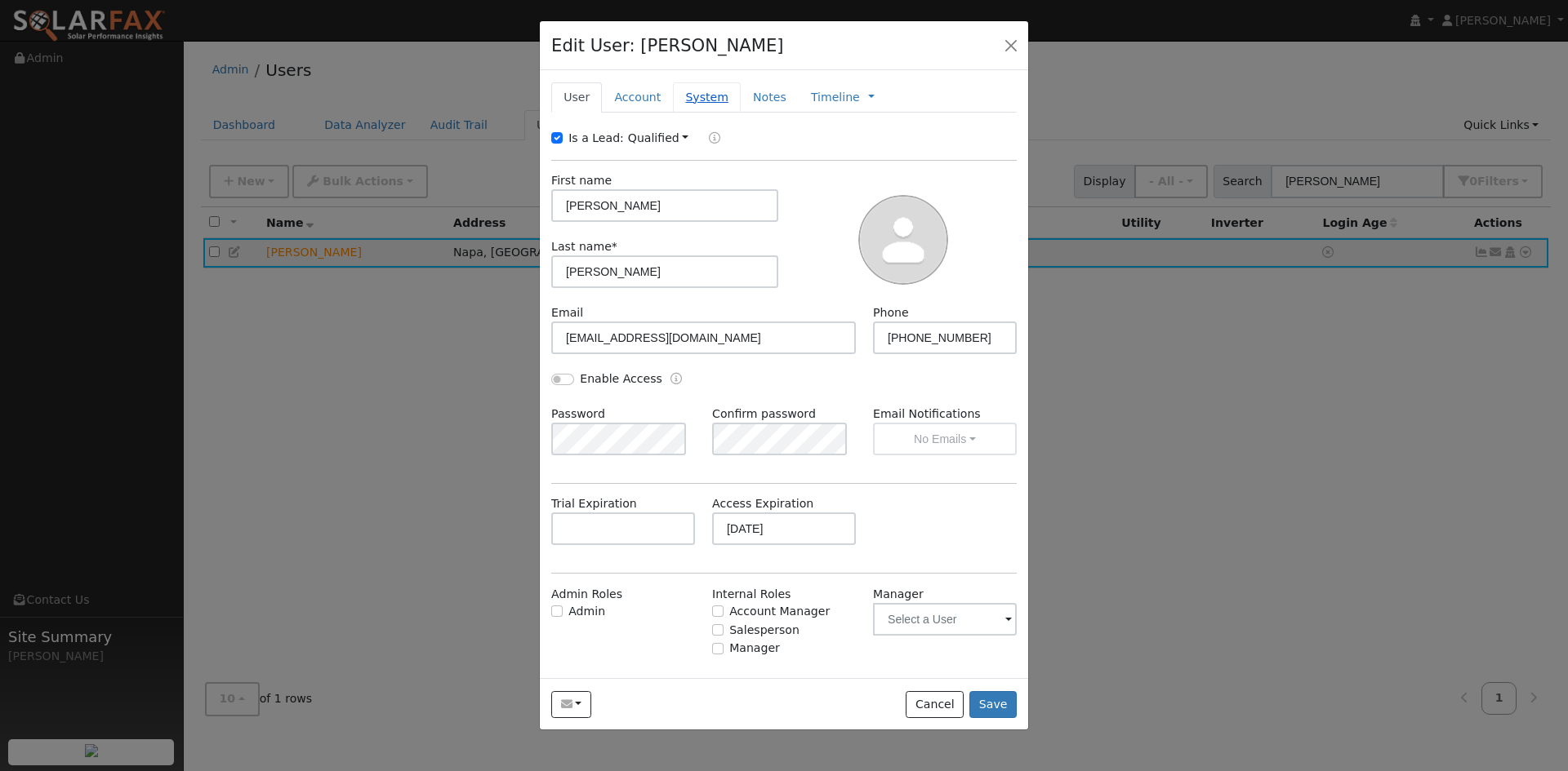
click at [734, 113] on link "System" at bounding box center [707, 97] width 68 height 30
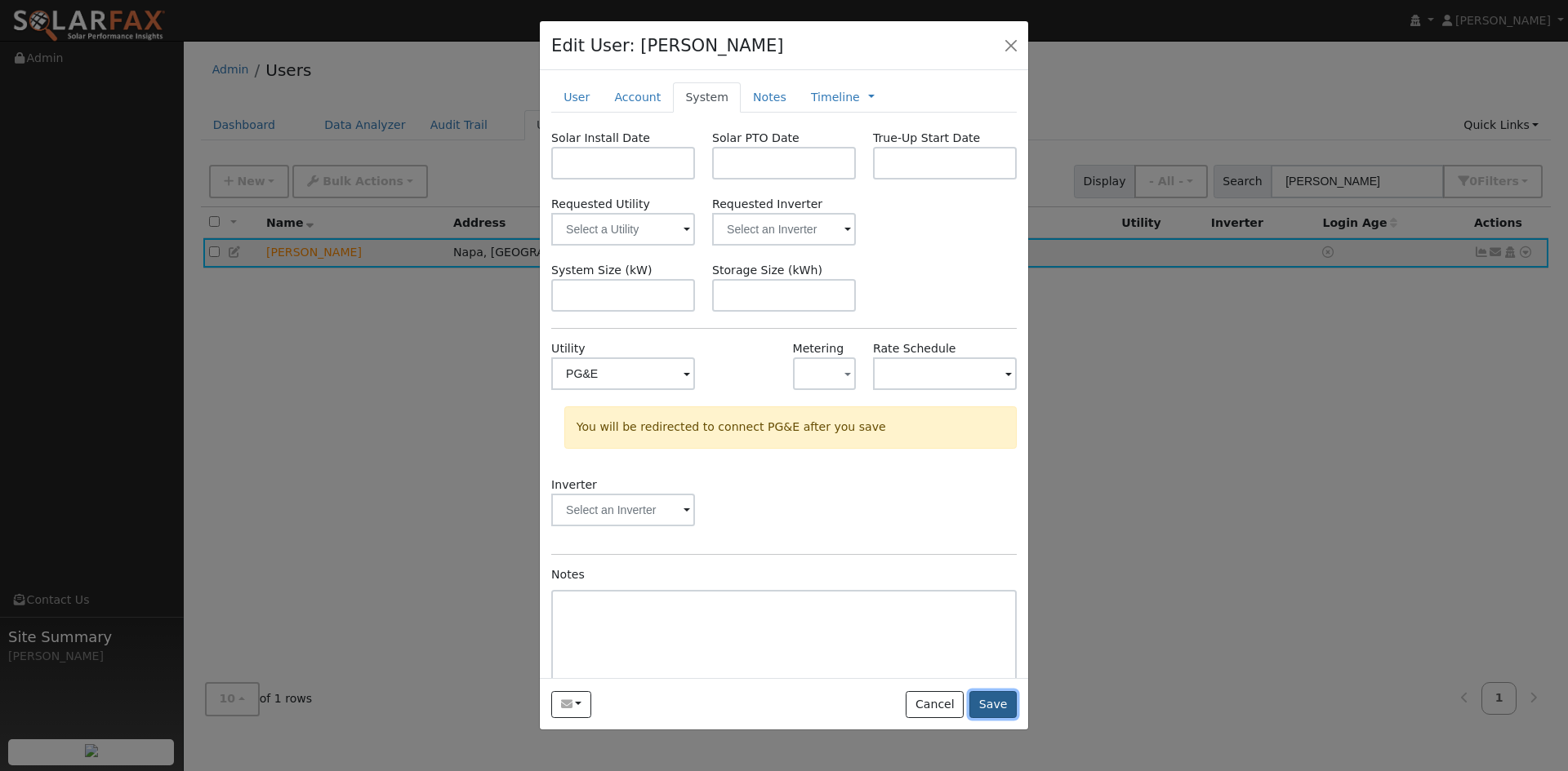
click at [991, 719] on button "Save" at bounding box center [993, 705] width 47 height 28
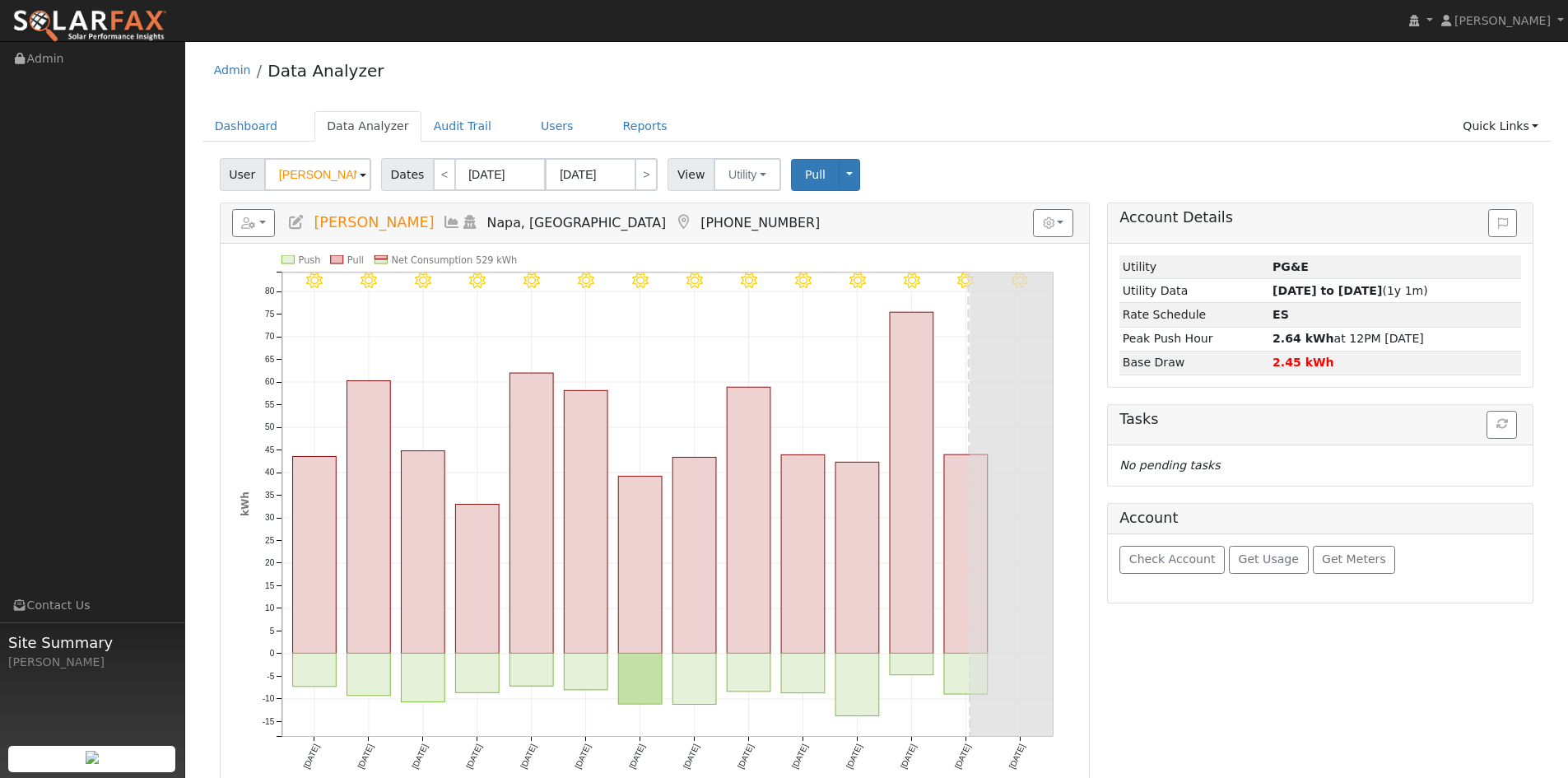
click at [1064, 120] on ul "Dashboard Data Analyzer Audit Trail Users Reports Quick Links Quick Add Quick C…" at bounding box center [877, 126] width 1349 height 30
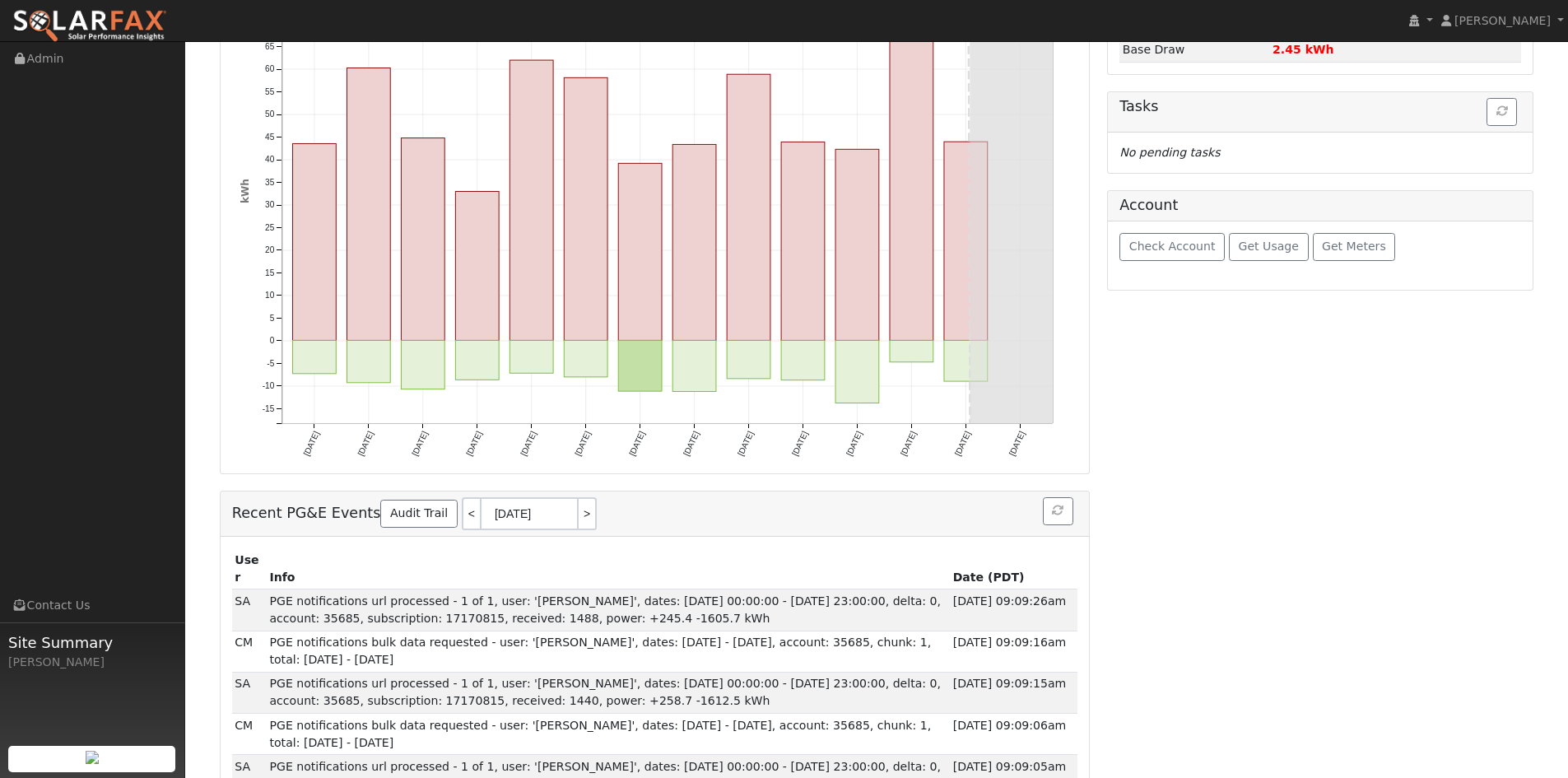
scroll to position [247, 0]
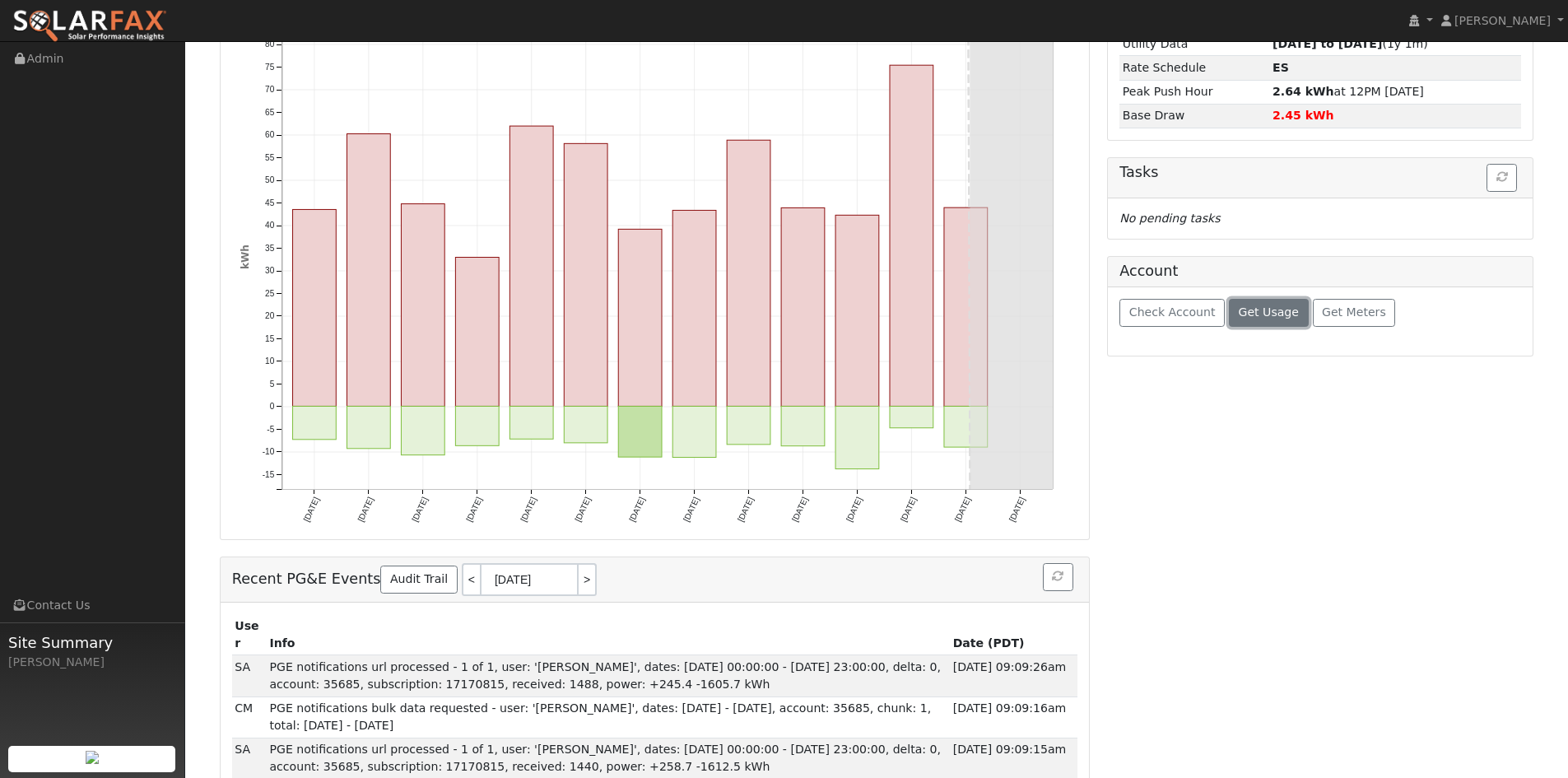
click at [1287, 319] on span "Get Usage" at bounding box center [1269, 312] width 60 height 13
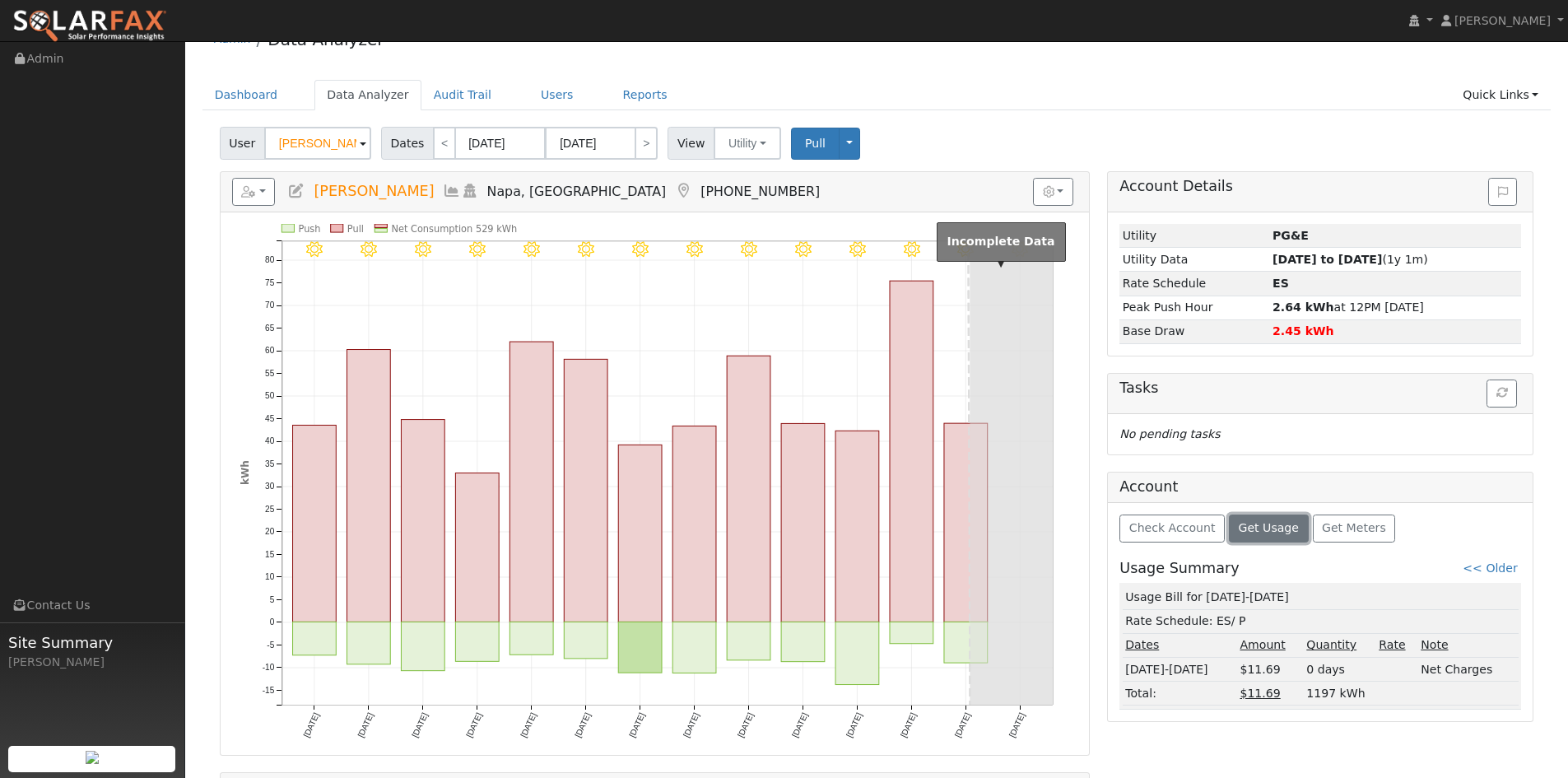
scroll to position [0, 0]
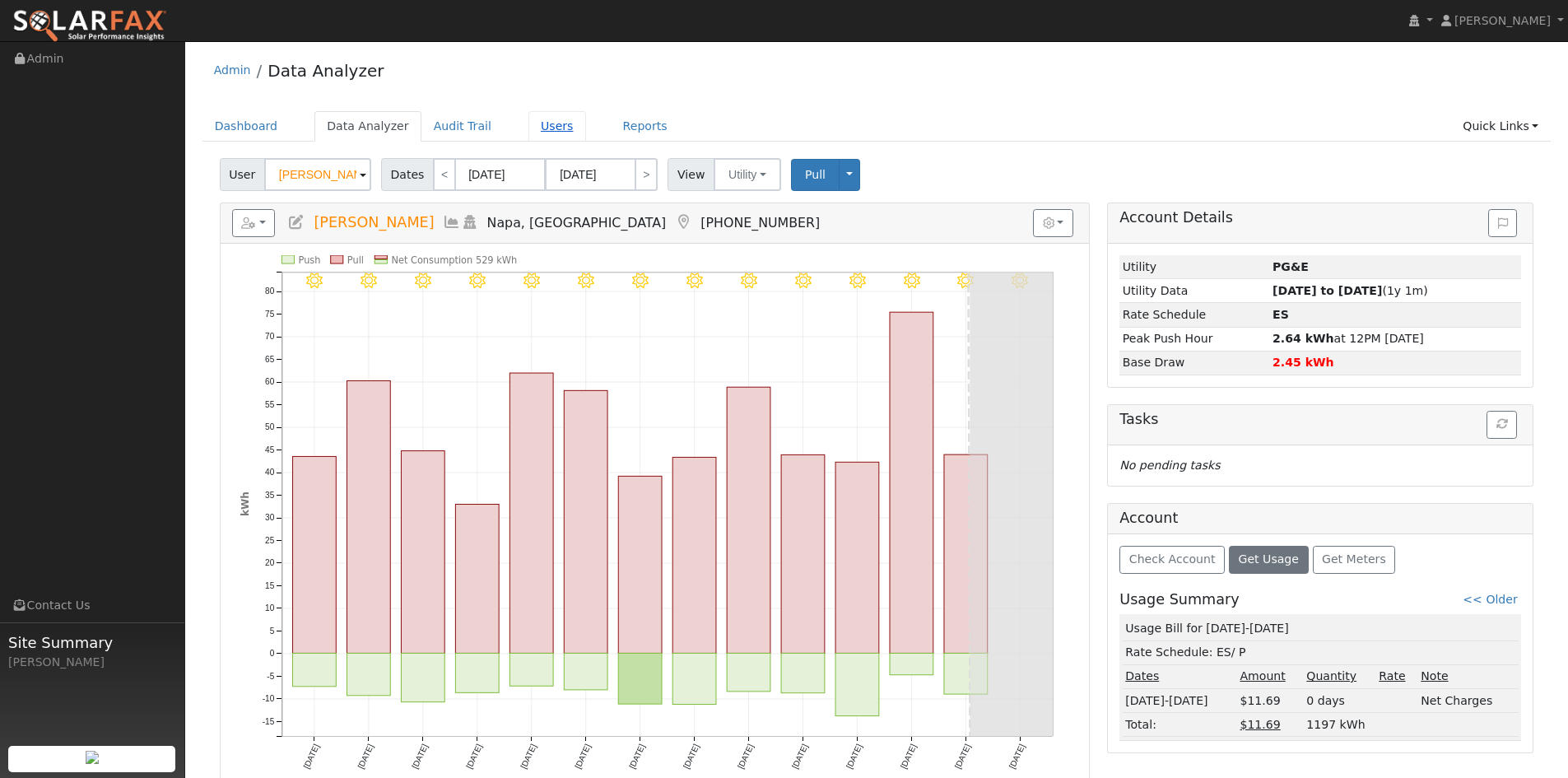
click at [586, 136] on link "Users" at bounding box center [557, 126] width 58 height 30
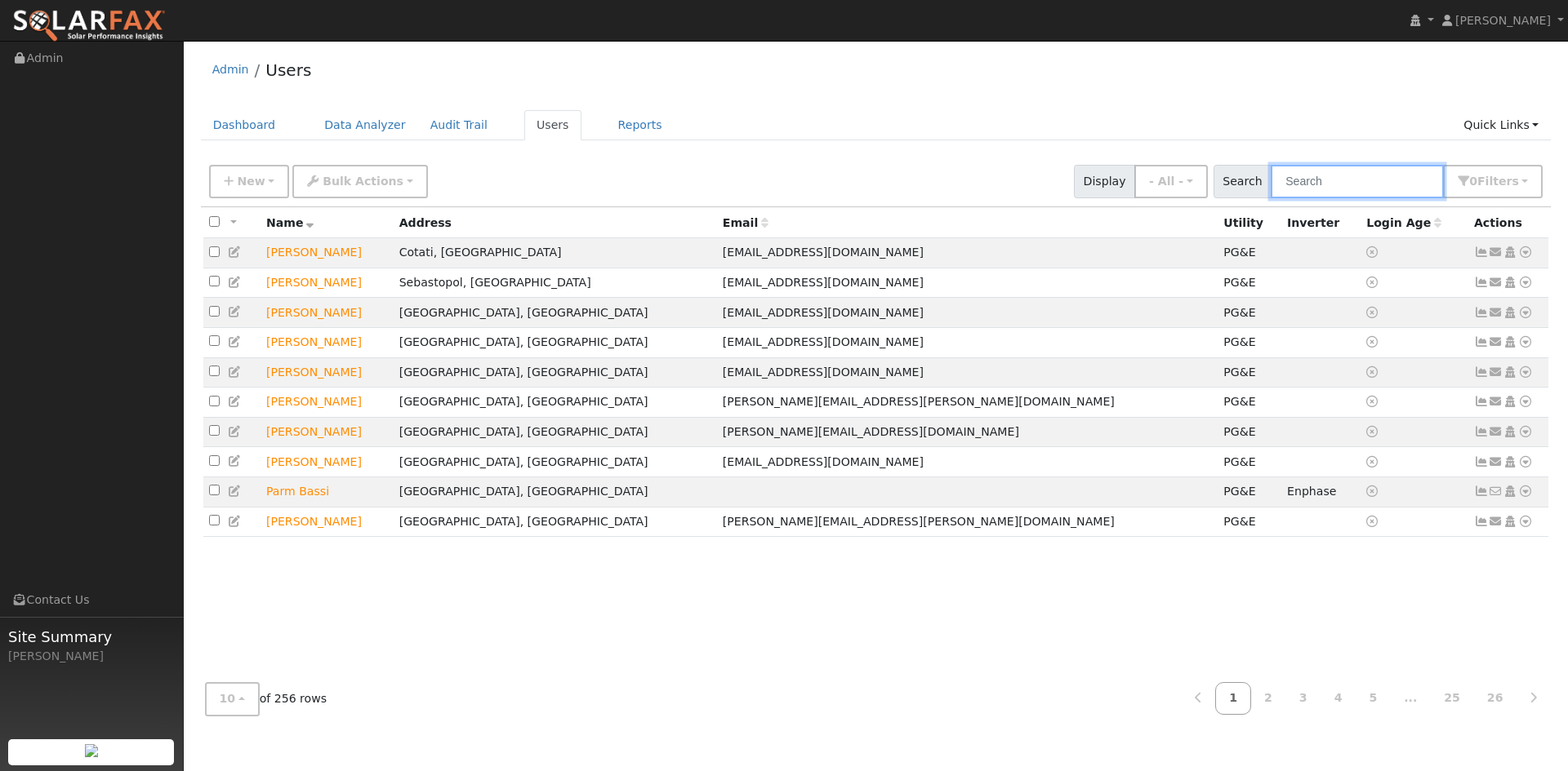
click at [1312, 191] on input "text" at bounding box center [1357, 182] width 174 height 34
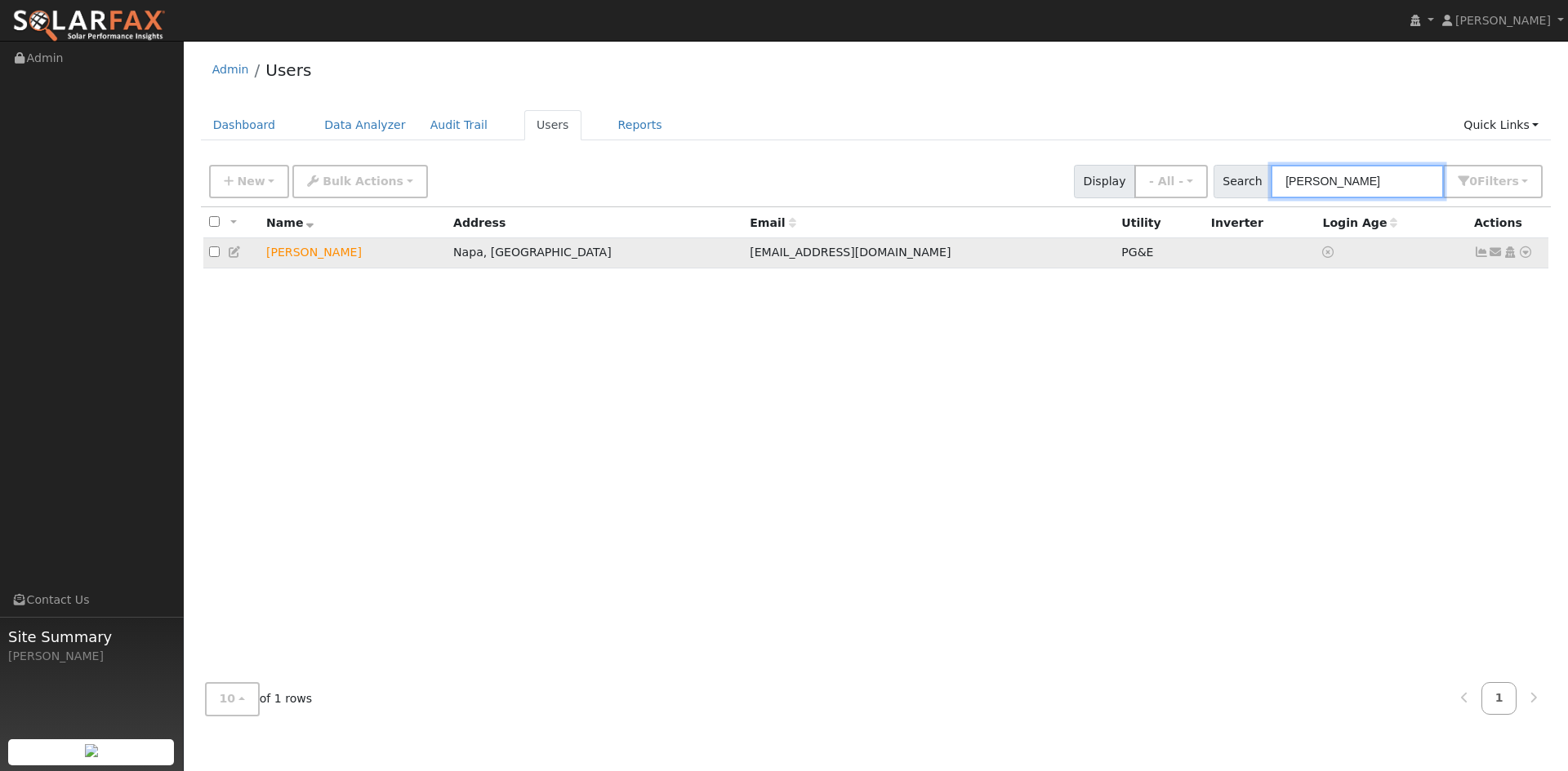
type input "[PERSON_NAME]"
click at [1521, 258] on icon at bounding box center [1525, 252] width 15 height 12
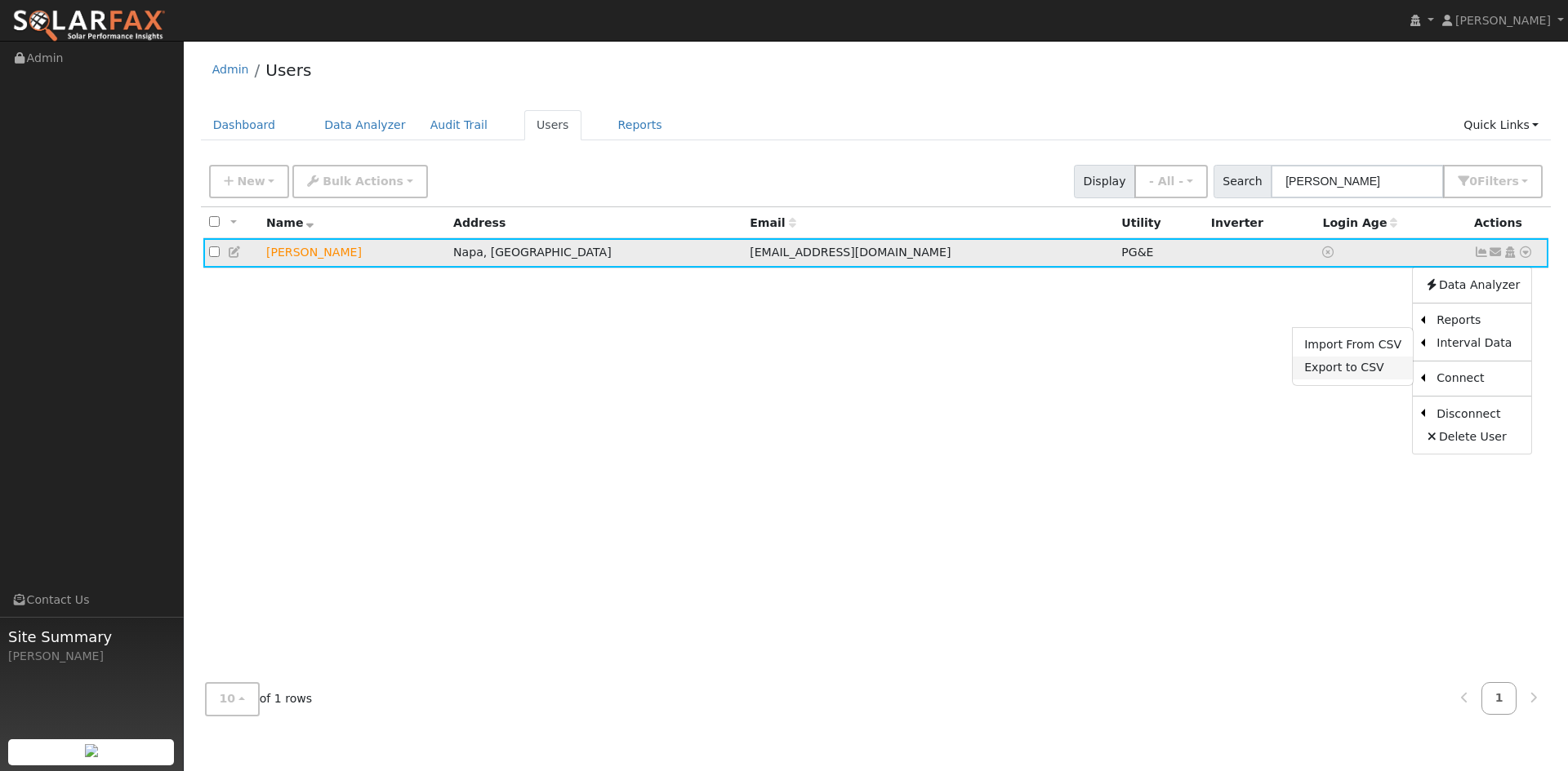
click at [1339, 380] on link "Export to CSV" at bounding box center [1353, 368] width 120 height 23
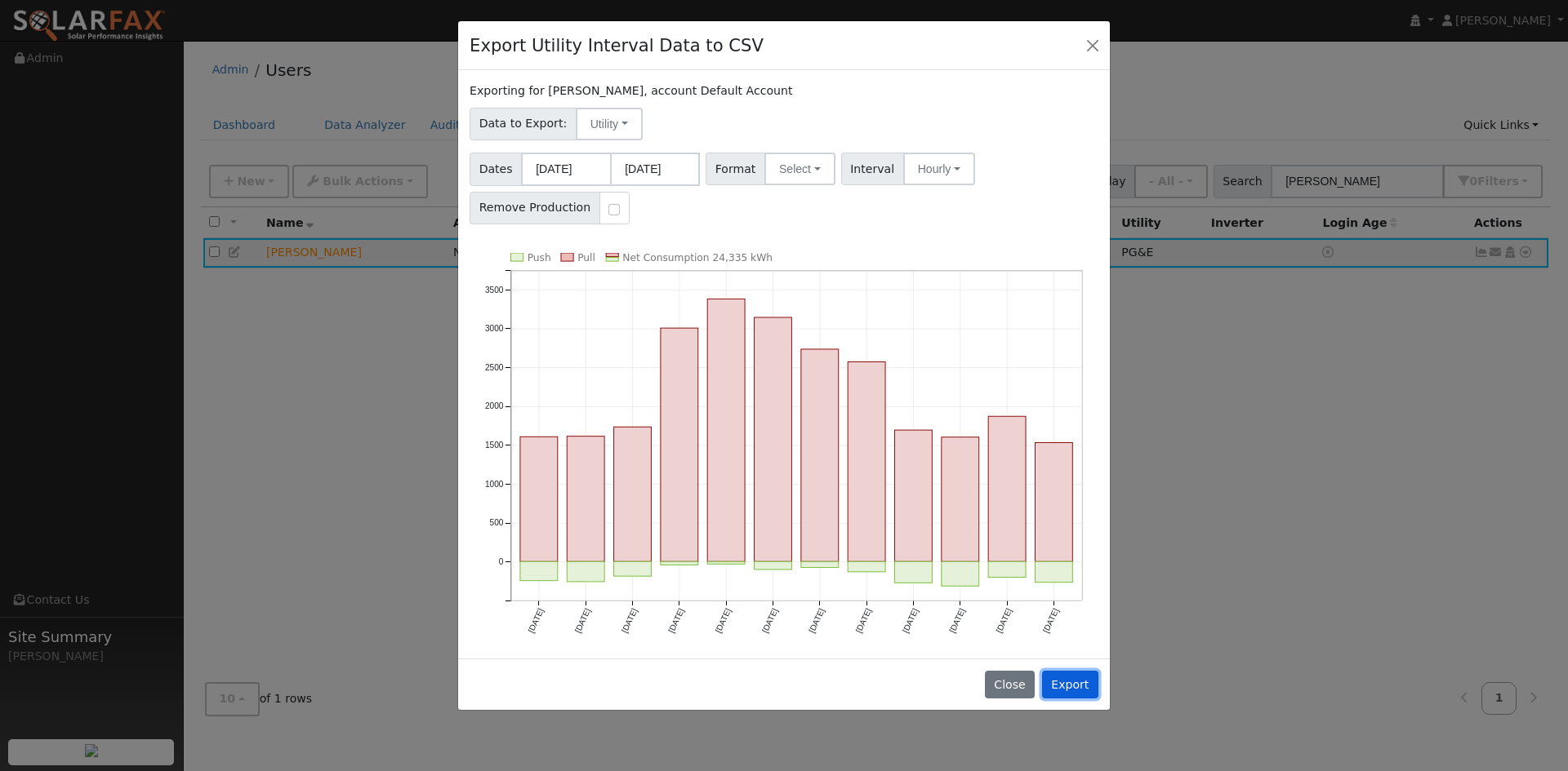
drag, startPoint x: 1052, startPoint y: 721, endPoint x: 957, endPoint y: 331, distance: 401.4
click at [1018, 402] on div "Export Utility Interval Data to CSV Exporting for [PERSON_NAME], account Defaul…" at bounding box center [783, 365] width 653 height 690
click at [832, 185] on button "Select" at bounding box center [799, 169] width 71 height 33
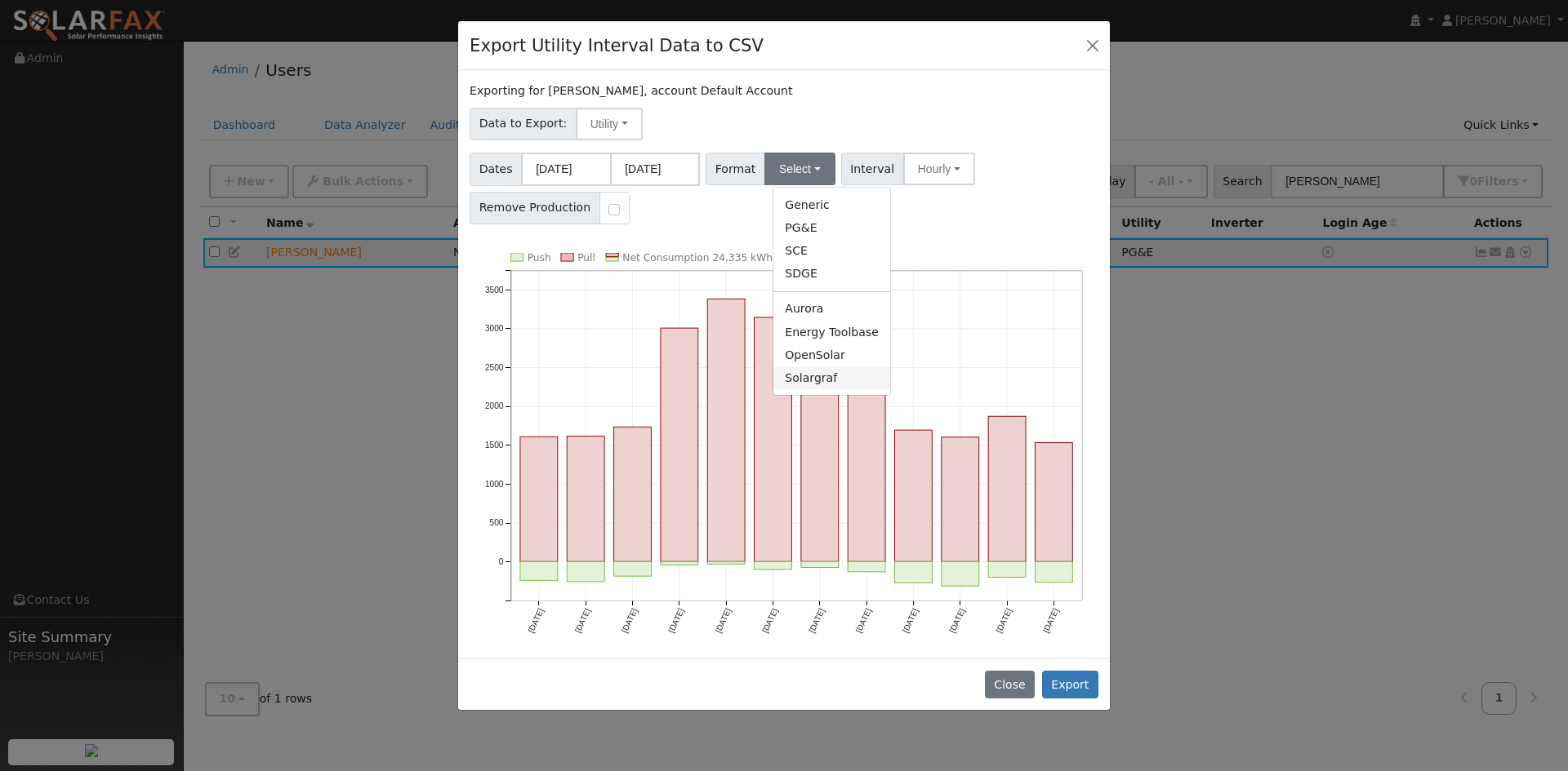
click at [843, 390] on link "Solargraf" at bounding box center [831, 378] width 117 height 23
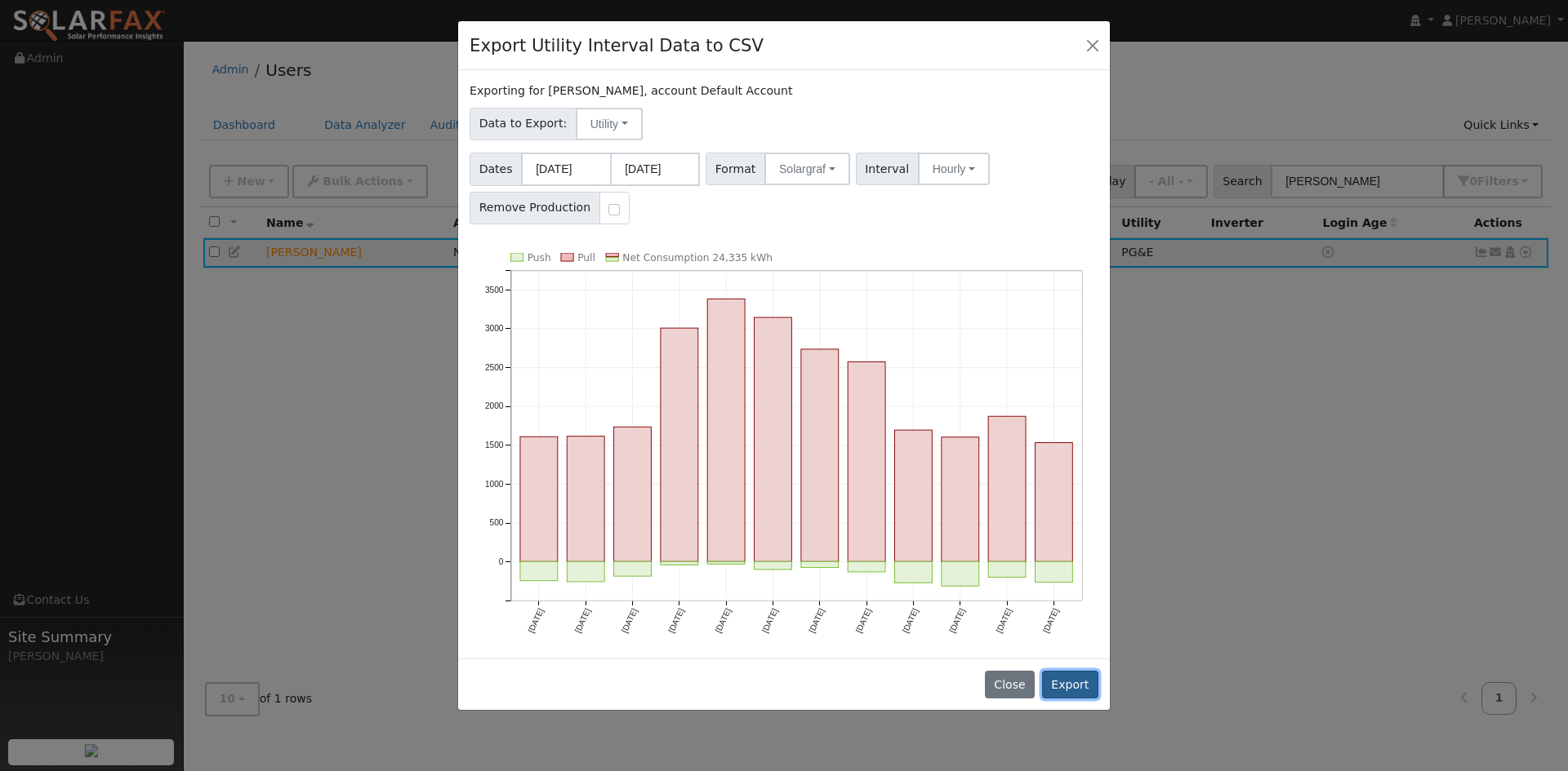
click at [1054, 698] on button "Export" at bounding box center [1070, 685] width 56 height 28
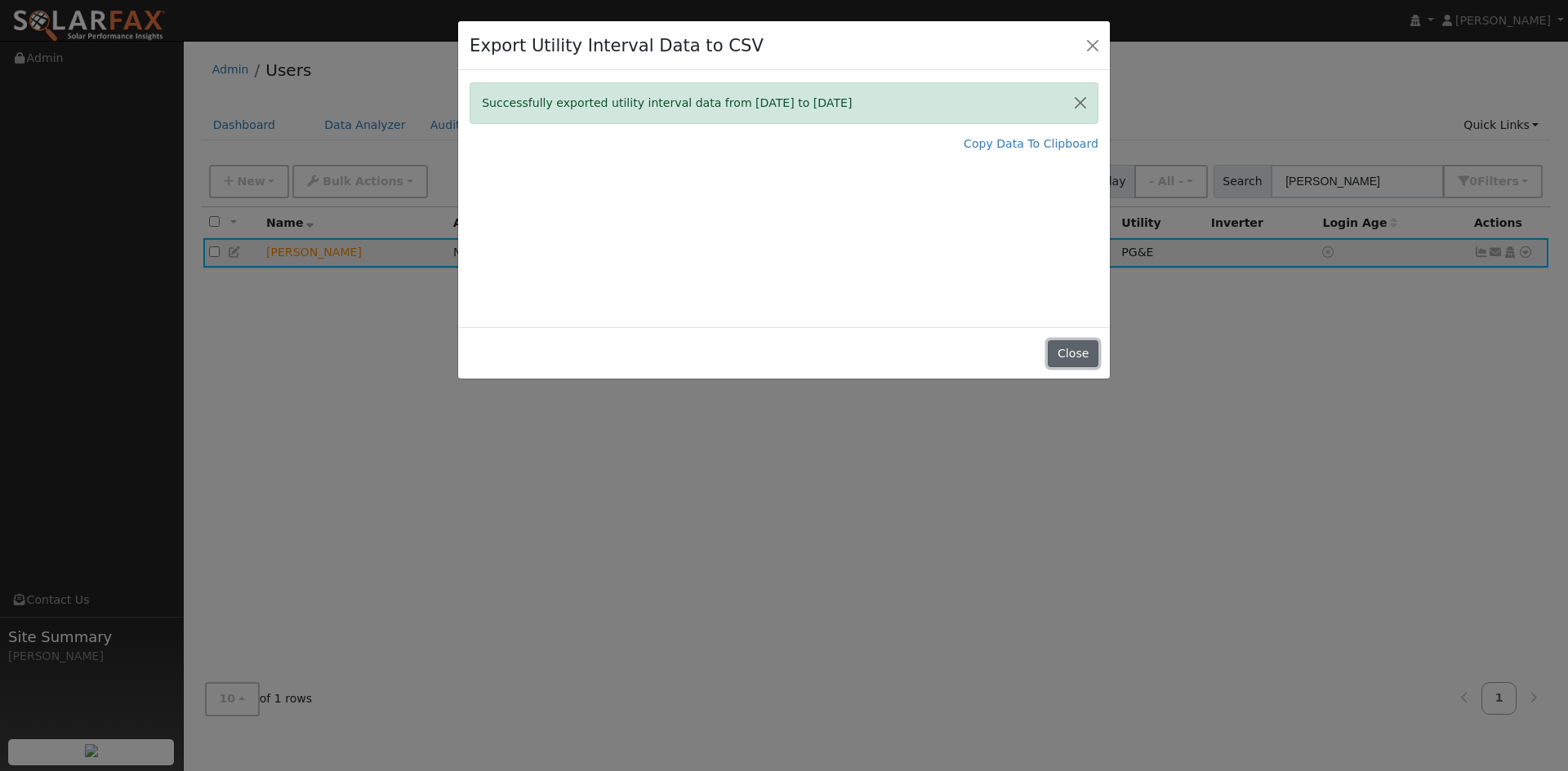
click at [1070, 368] on button "Close" at bounding box center [1072, 354] width 50 height 28
